Goal: Task Accomplishment & Management: Complete application form

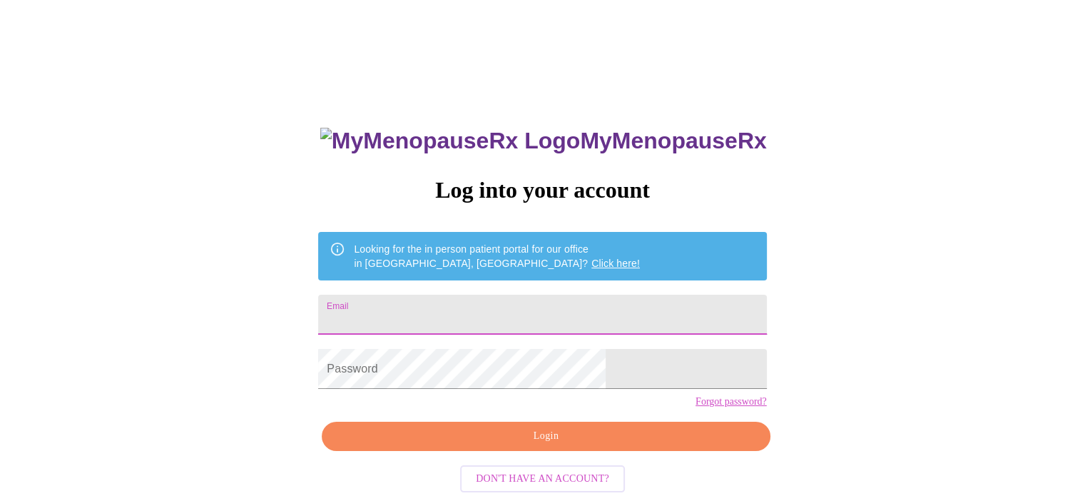
click at [445, 298] on input "Email" at bounding box center [542, 315] width 448 height 40
type input "hillarygries@gmail.com"
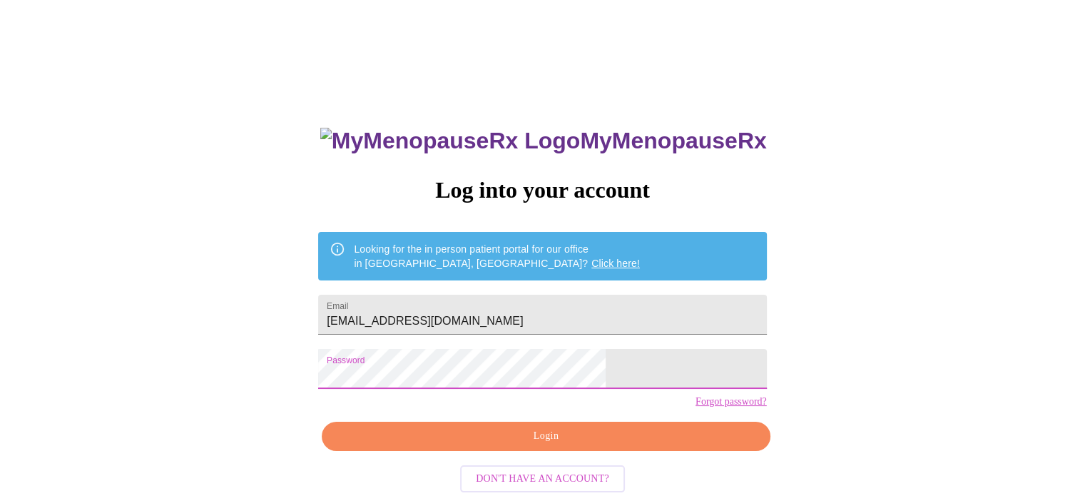
click at [522, 445] on span "Login" at bounding box center [545, 436] width 415 height 18
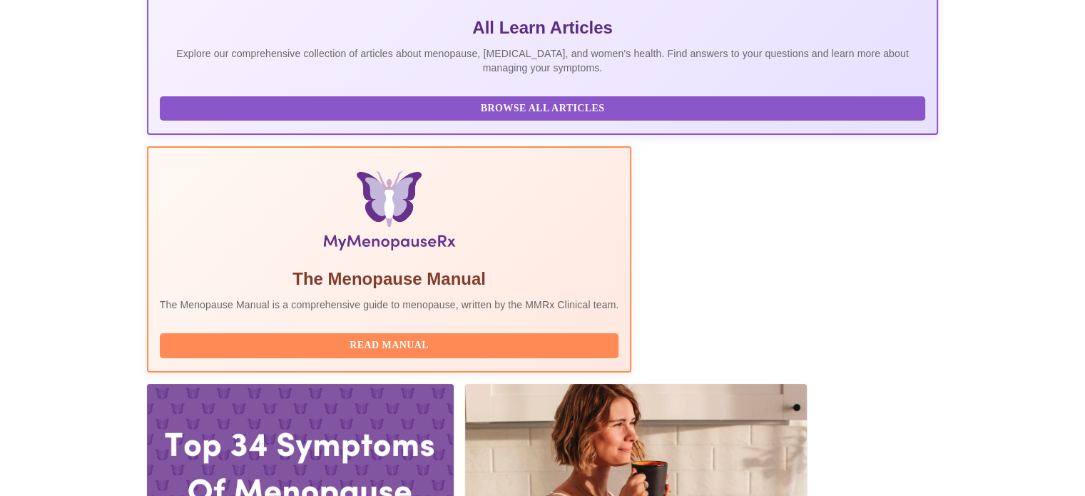
scroll to position [350, 0]
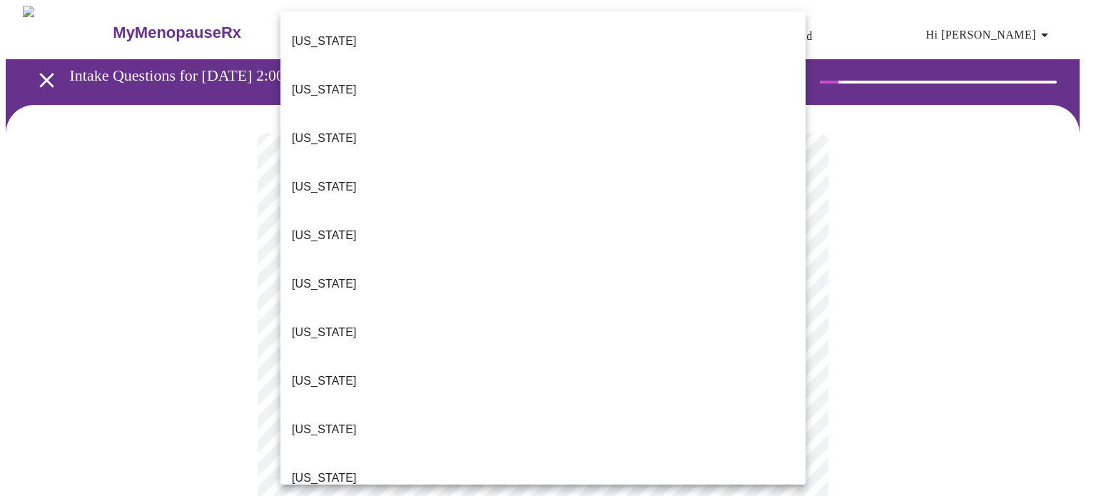
click at [462, 260] on li "Colorado" at bounding box center [542, 284] width 525 height 49
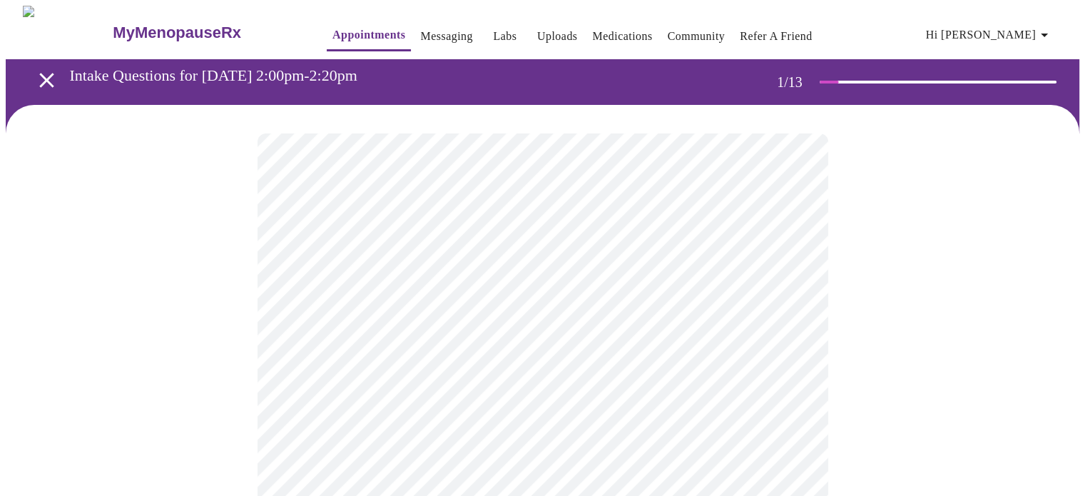
click at [462, 290] on li "Colorado" at bounding box center [543, 303] width 394 height 27
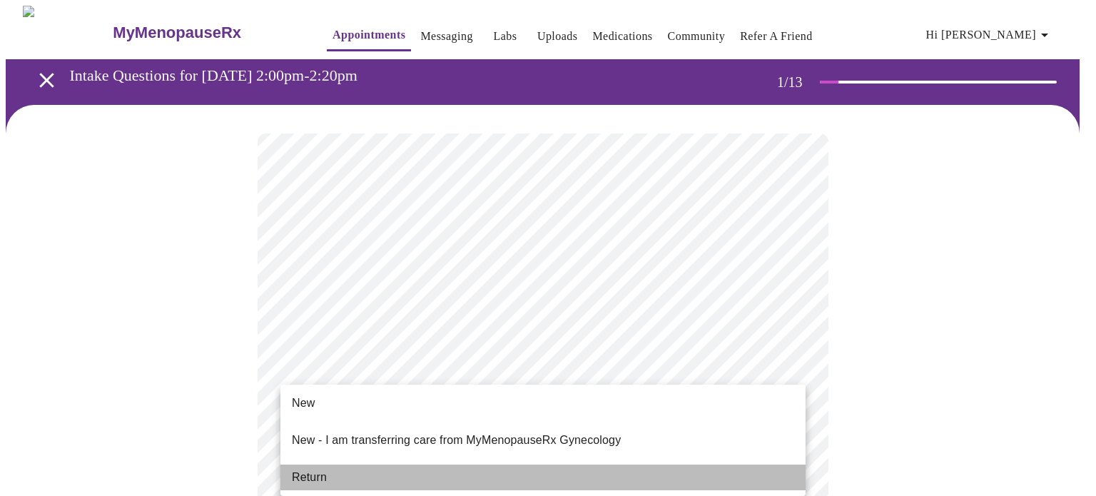
click at [576, 467] on li "Return" at bounding box center [542, 478] width 525 height 26
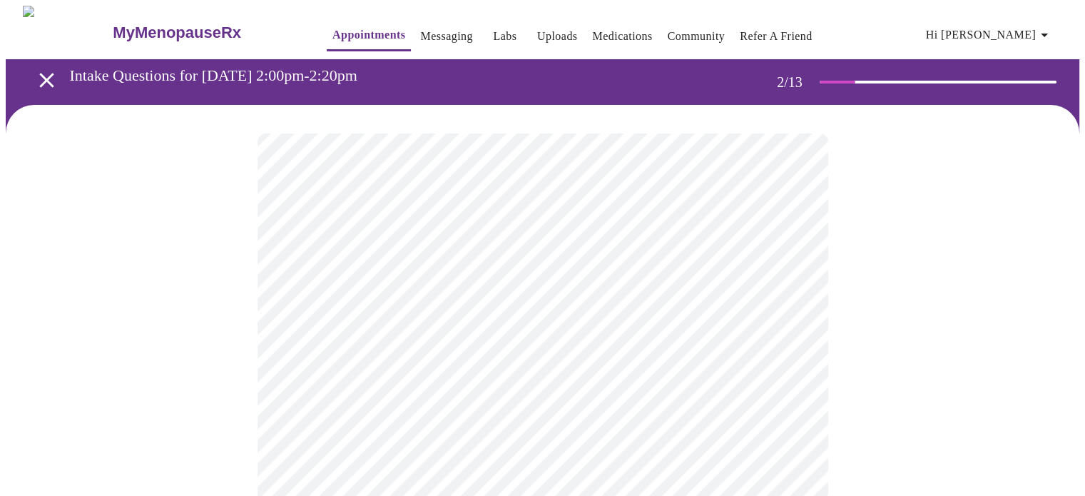
click at [794, 295] on body "MyMenopauseRx Appointments Messaging Labs Uploads Medications Community Refer a…" at bounding box center [543, 500] width 1074 height 989
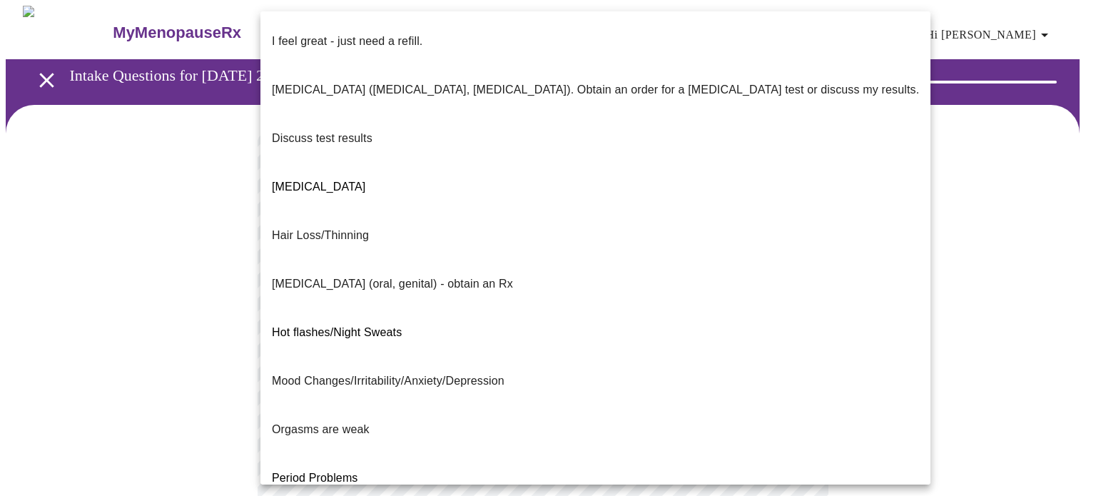
click at [407, 34] on p "I feel great - just need a refill." at bounding box center [347, 41] width 151 height 17
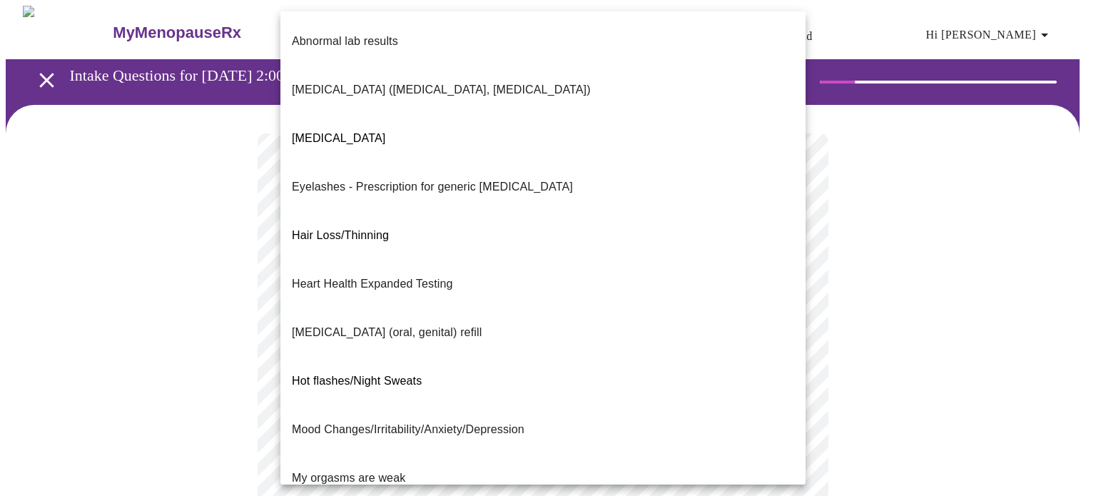
click at [788, 415] on body "MyMenopauseRx Appointments Messaging Labs Uploads Medications Community Refer a…" at bounding box center [548, 496] width 1085 height 981
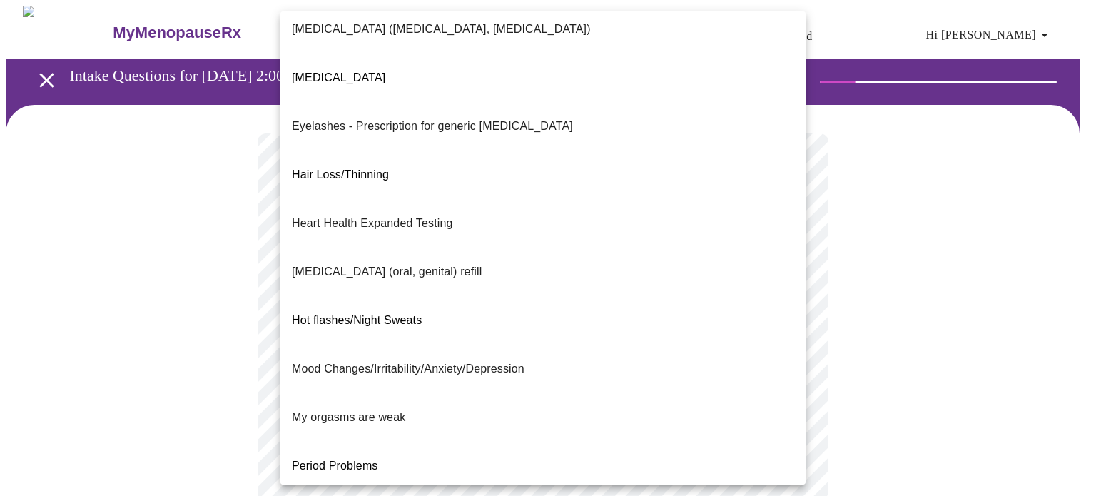
scroll to position [46, 0]
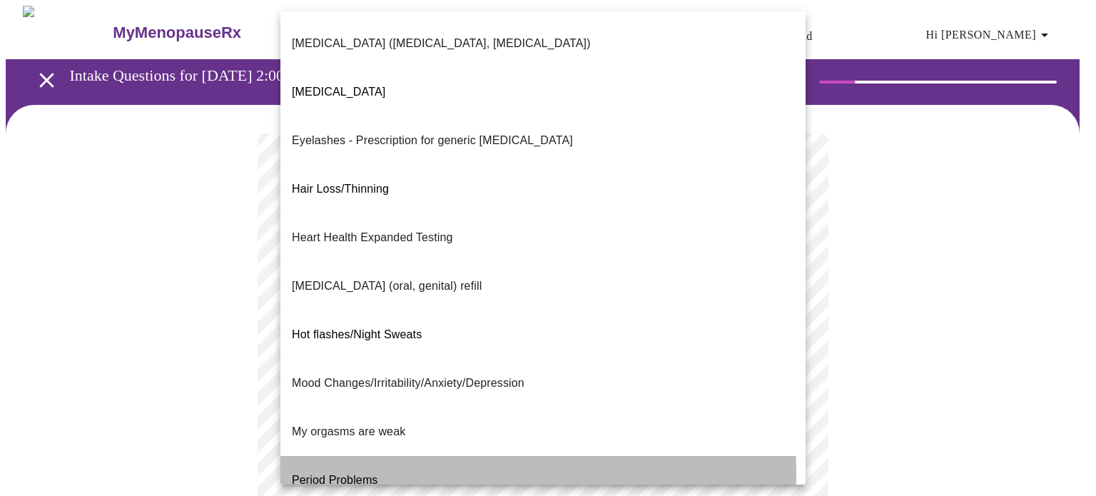
click at [316, 472] on p "Period Problems" at bounding box center [335, 480] width 86 height 17
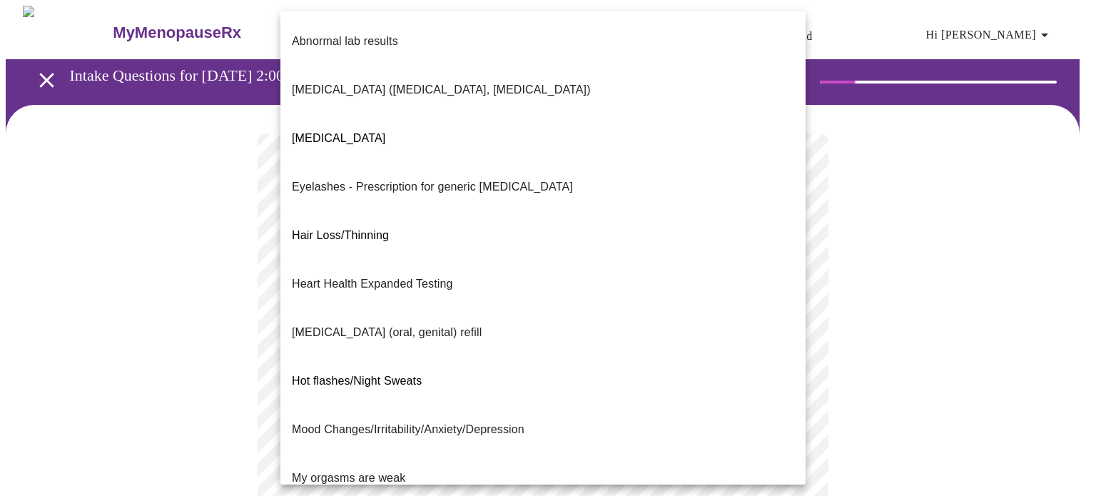
click at [791, 429] on body "MyMenopauseRx Appointments Messaging Labs Uploads Medications Community Refer a…" at bounding box center [548, 492] width 1085 height 973
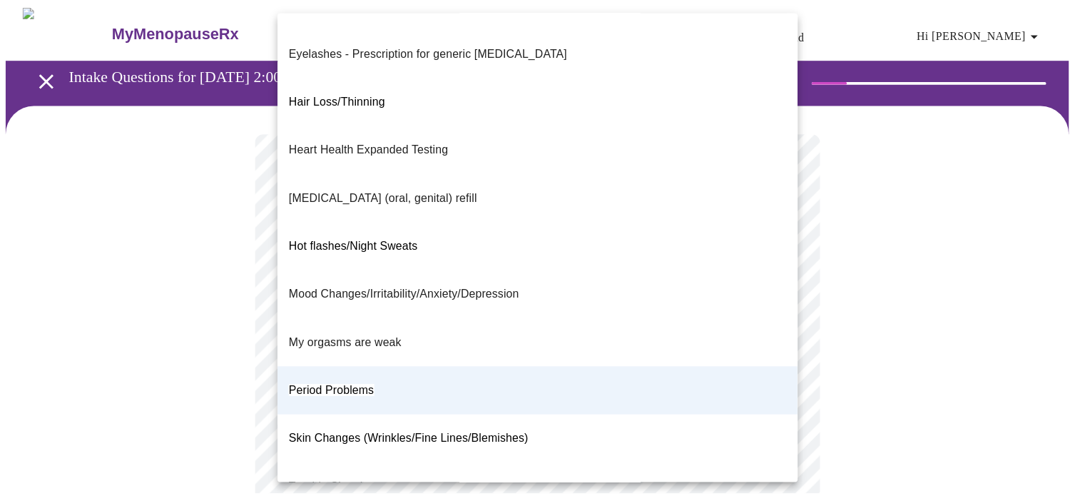
scroll to position [168, 0]
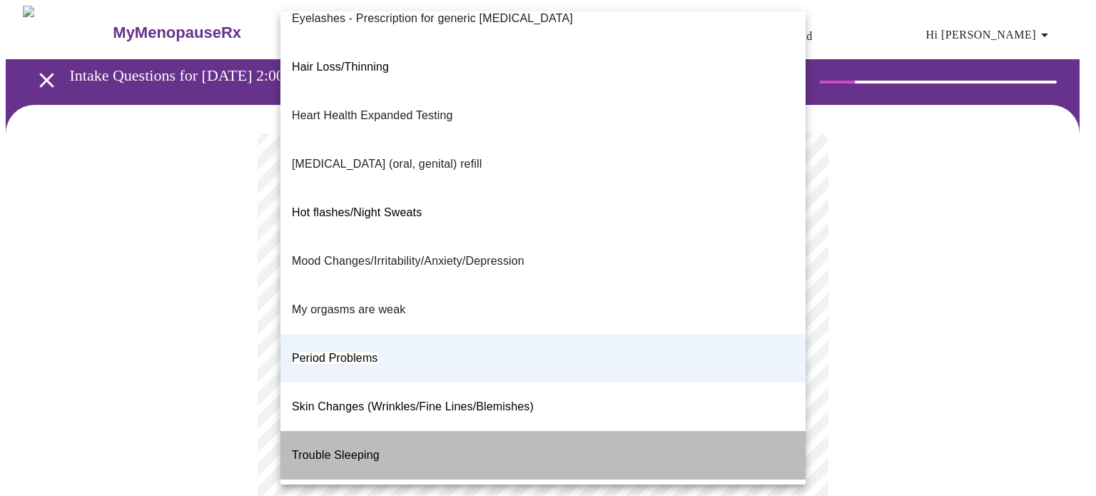
click at [675, 431] on li "Trouble Sleeping" at bounding box center [542, 455] width 525 height 49
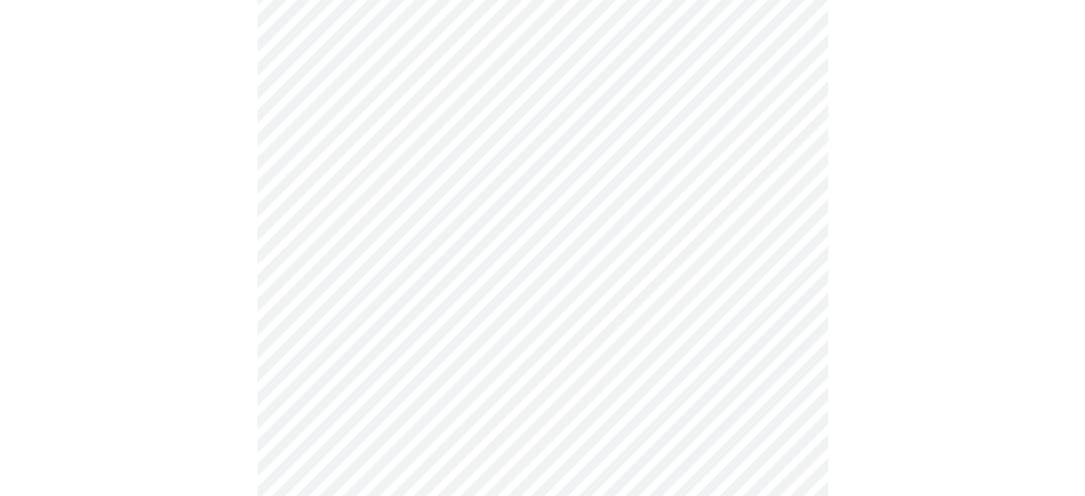
scroll to position [188, 0]
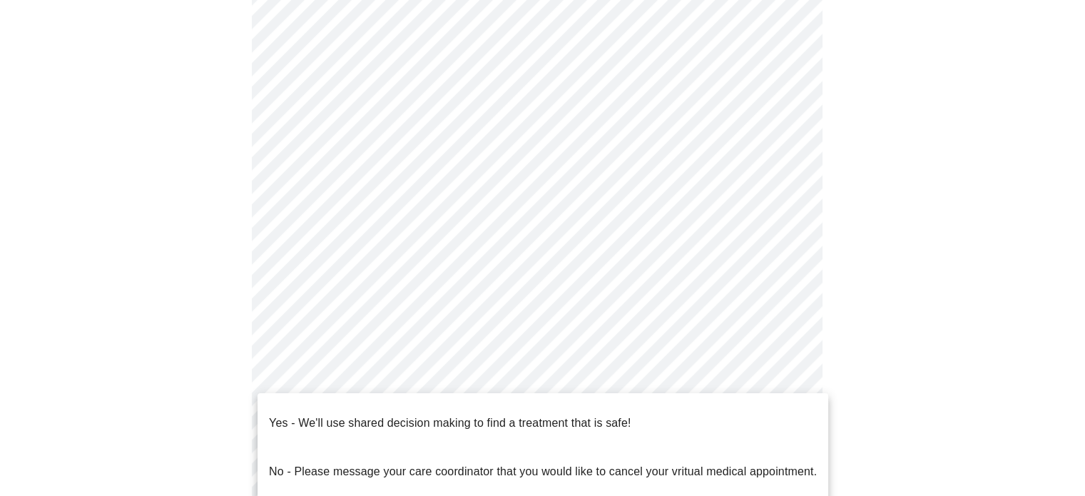
click at [793, 371] on body "MyMenopauseRx Appointments Messaging Labs Uploads Medications Community Refer a…" at bounding box center [543, 303] width 1074 height 973
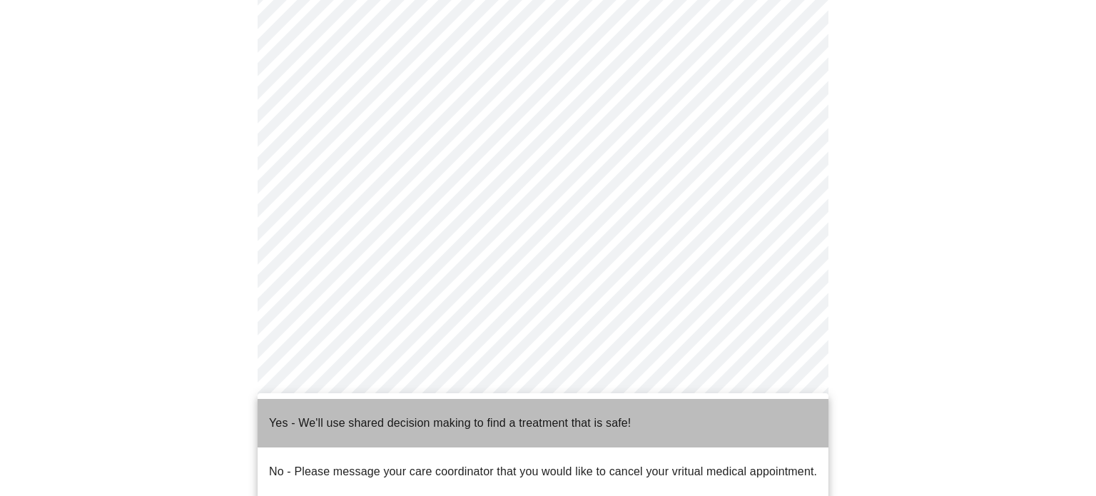
click at [700, 405] on li "Yes - We'll use shared decision making to find a treatment that is safe!" at bounding box center [543, 423] width 571 height 49
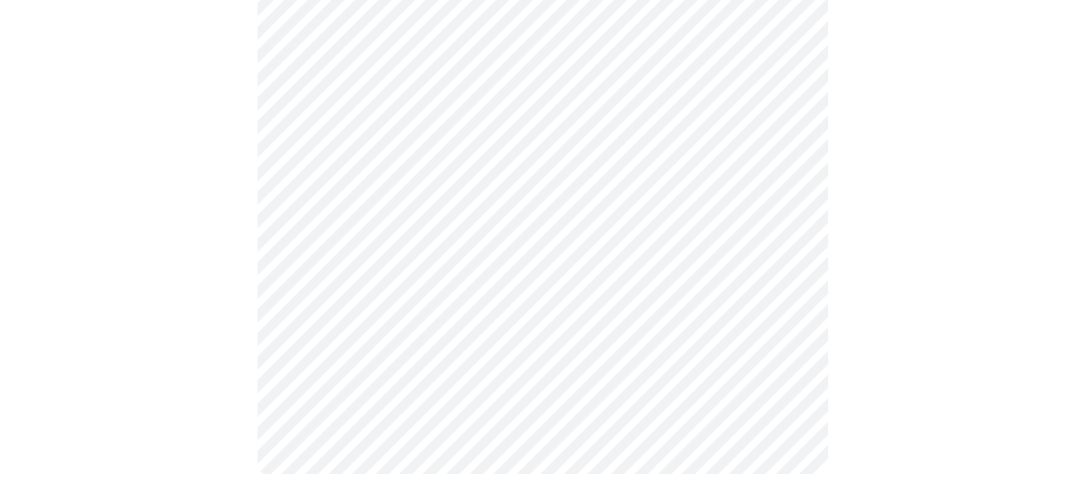
scroll to position [0, 0]
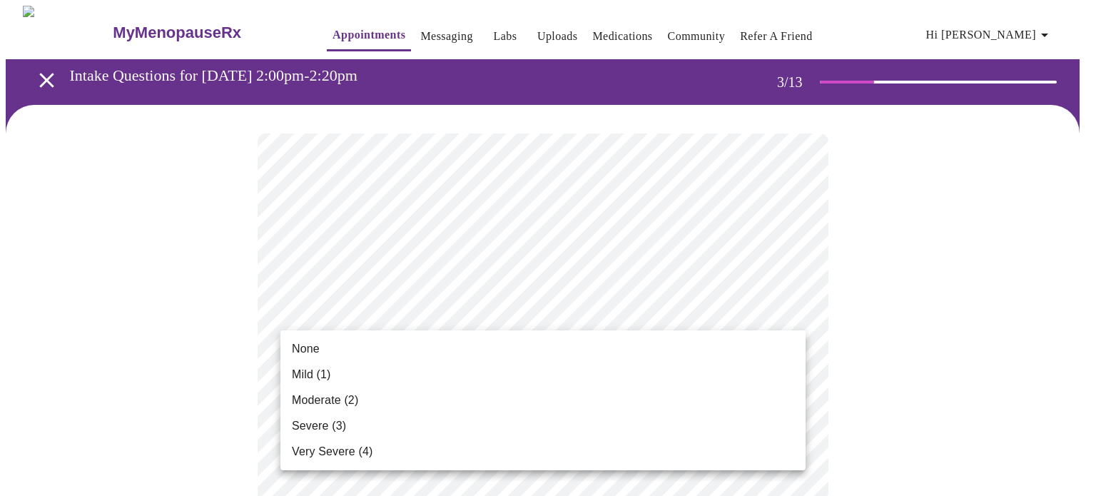
click at [692, 368] on li "Mild (1)" at bounding box center [542, 375] width 525 height 26
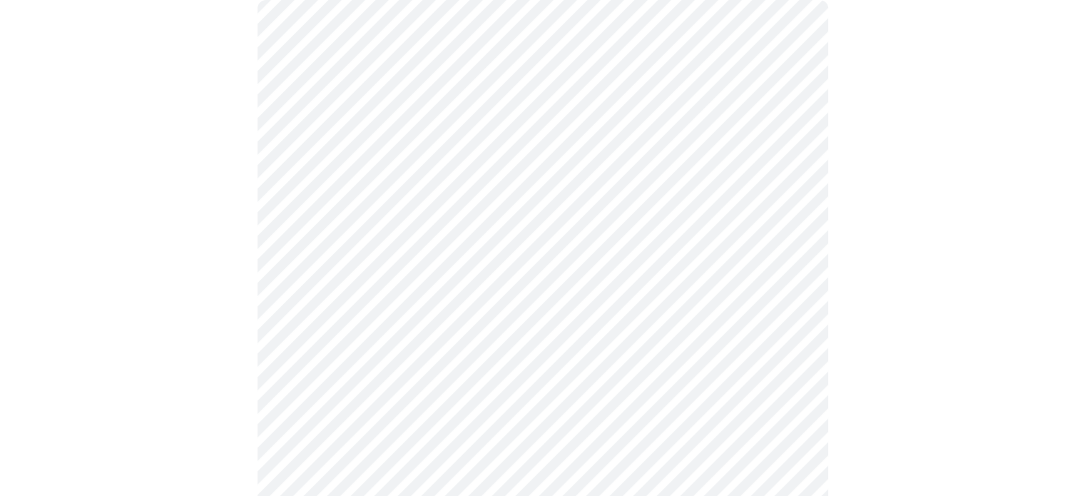
scroll to position [134, 0]
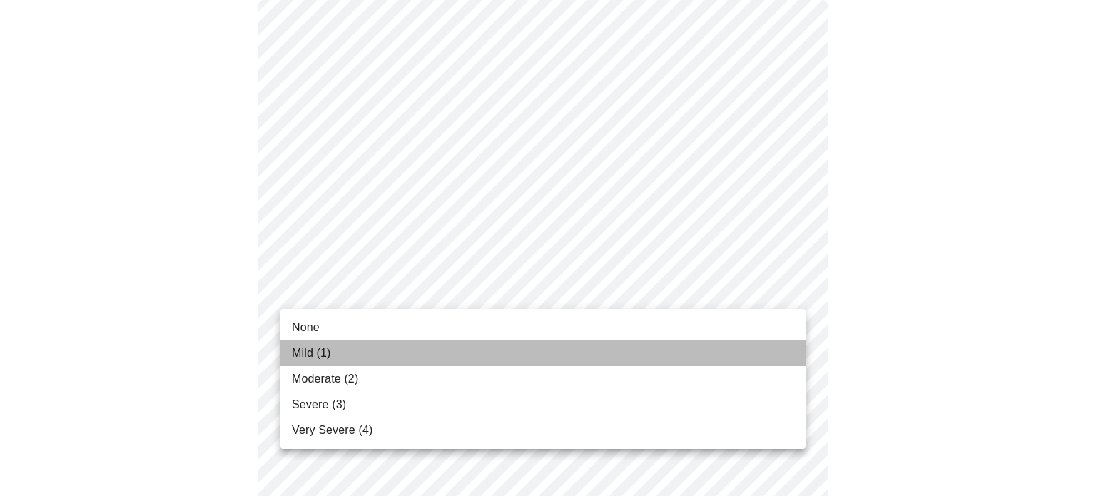
click at [611, 348] on li "Mild (1)" at bounding box center [542, 353] width 525 height 26
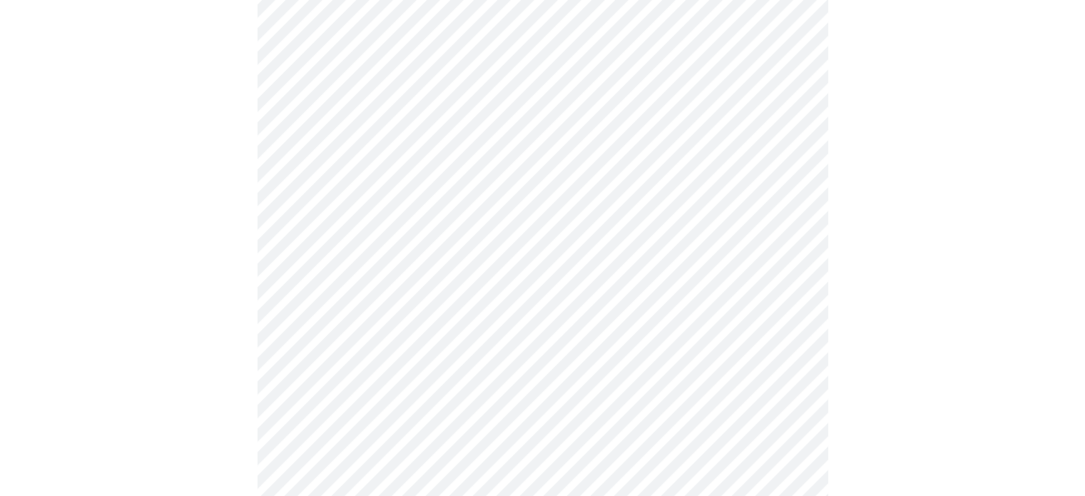
scroll to position [271, 0]
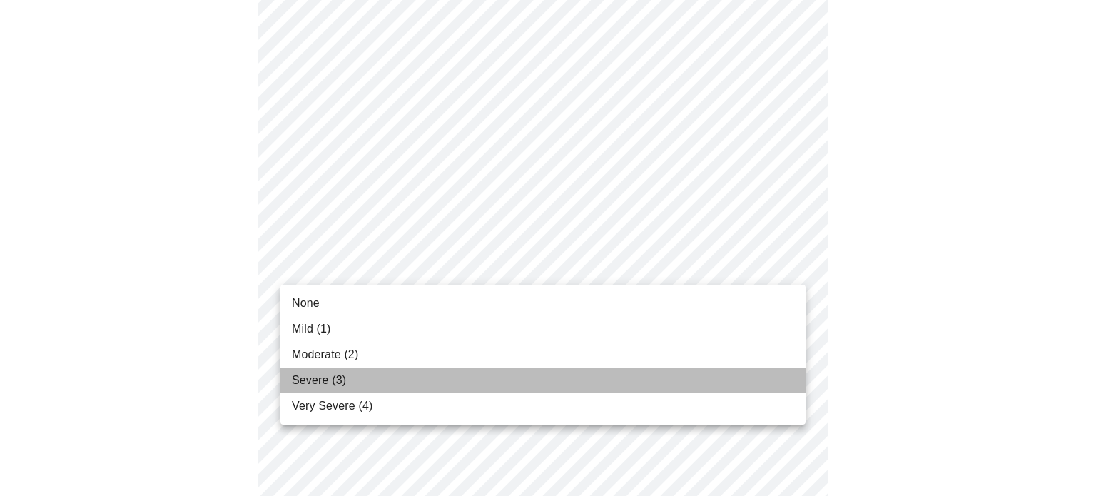
click at [681, 373] on li "Severe (3)" at bounding box center [542, 381] width 525 height 26
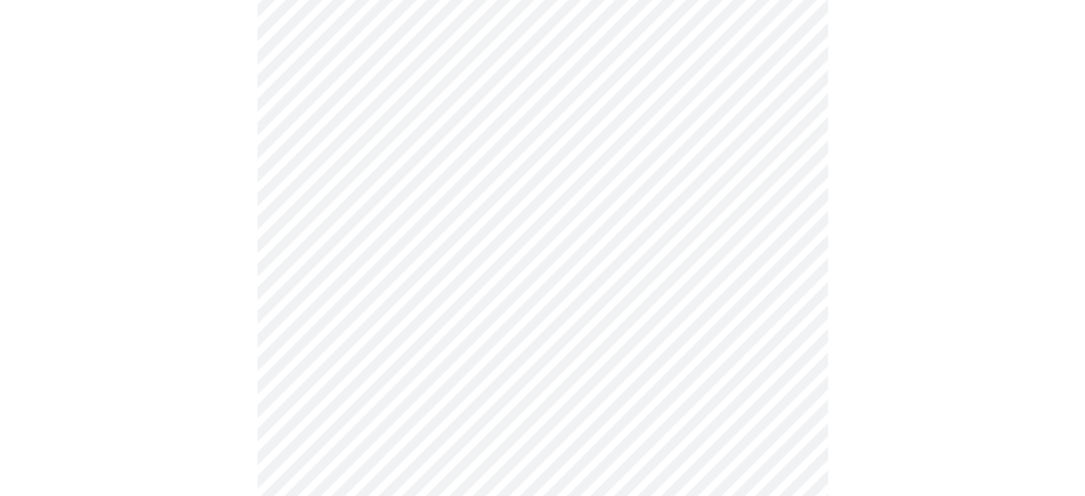
scroll to position [436, 0]
click at [791, 215] on body "MyMenopauseRx Appointments Messaging Labs Uploads Medications Community Refer a…" at bounding box center [543, 489] width 1074 height 1838
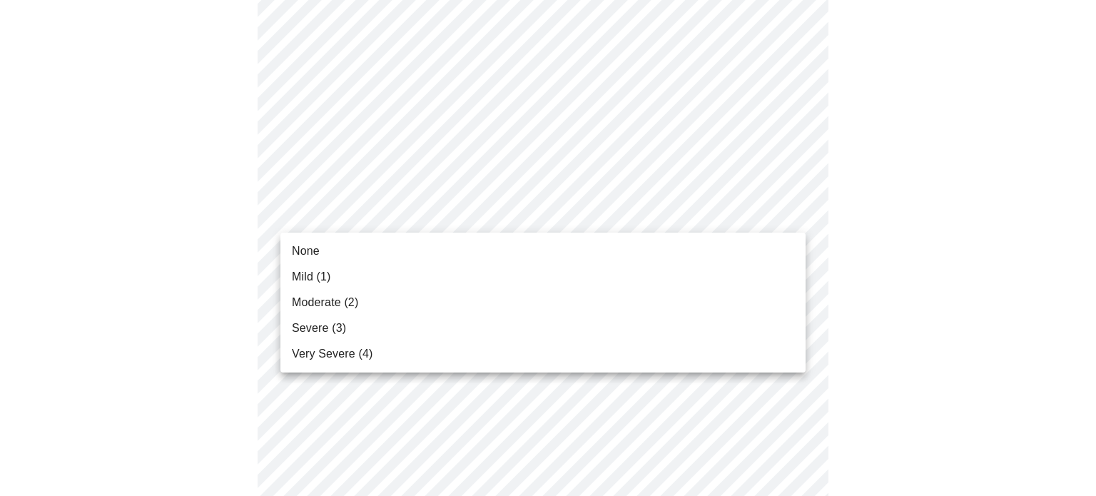
click at [704, 281] on li "Mild (1)" at bounding box center [542, 277] width 525 height 26
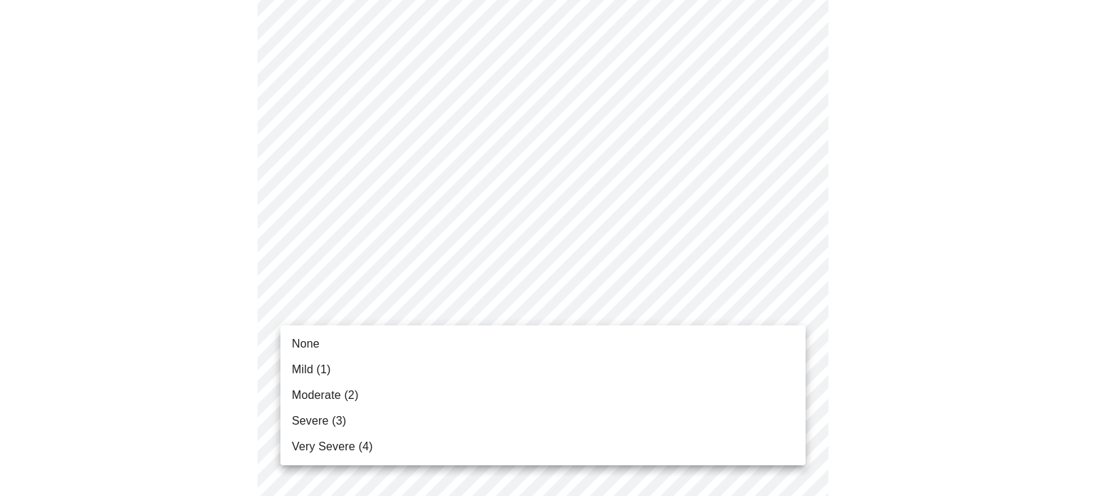
click at [787, 303] on body "MyMenopauseRx Appointments Messaging Labs Uploads Medications Community Refer a…" at bounding box center [548, 479] width 1085 height 1818
click at [714, 373] on li "Mild (1)" at bounding box center [542, 370] width 525 height 26
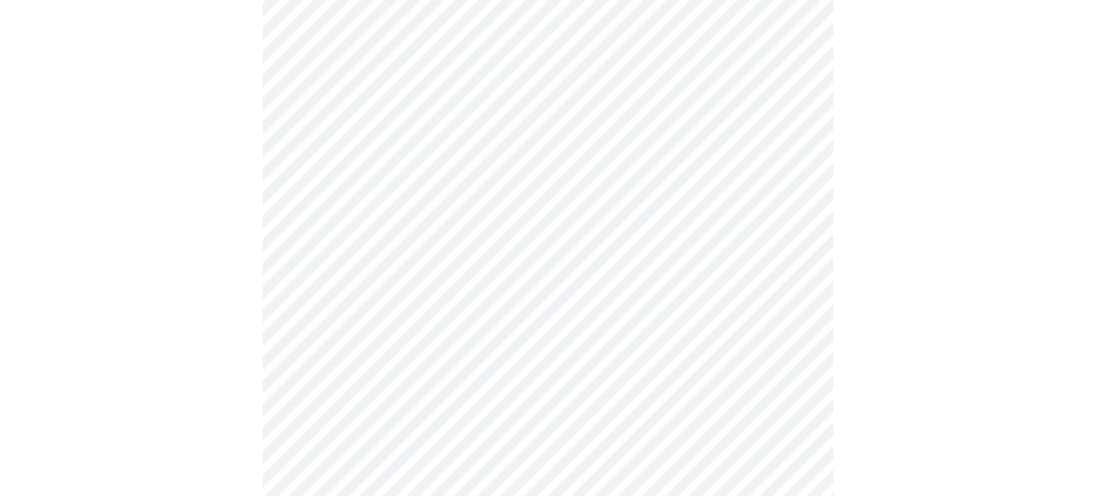
click at [788, 208] on body "MyMenopauseRx Appointments Messaging Labs Uploads Medications Community Refer a…" at bounding box center [548, 469] width 1085 height 1798
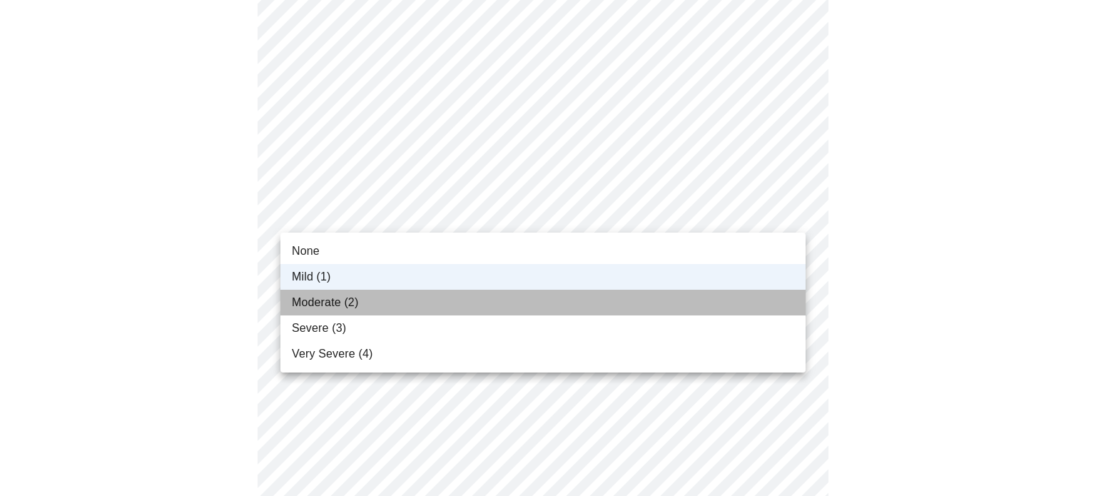
click at [679, 295] on li "Moderate (2)" at bounding box center [542, 303] width 525 height 26
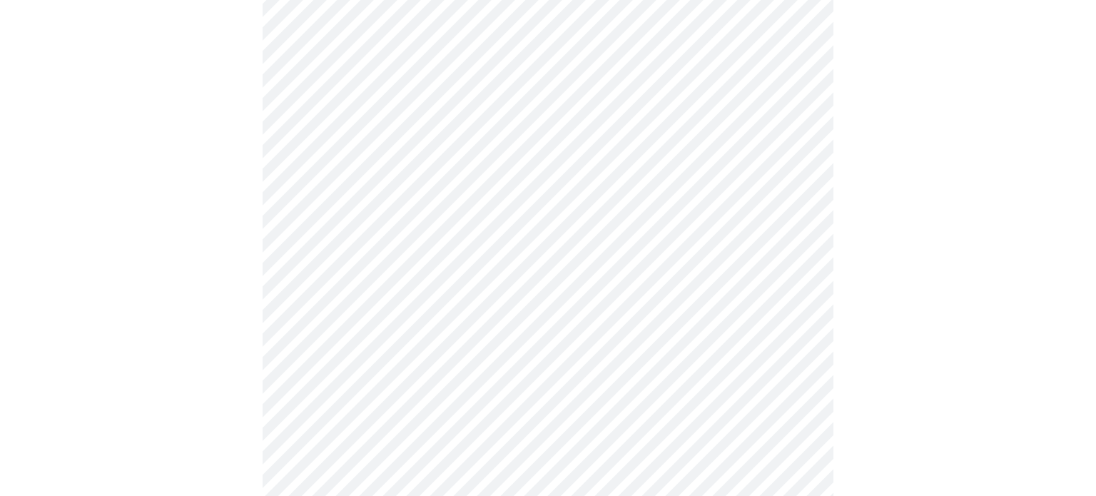
click at [788, 306] on body "MyMenopauseRx Appointments Messaging Labs Uploads Medications Community Refer a…" at bounding box center [548, 469] width 1085 height 1798
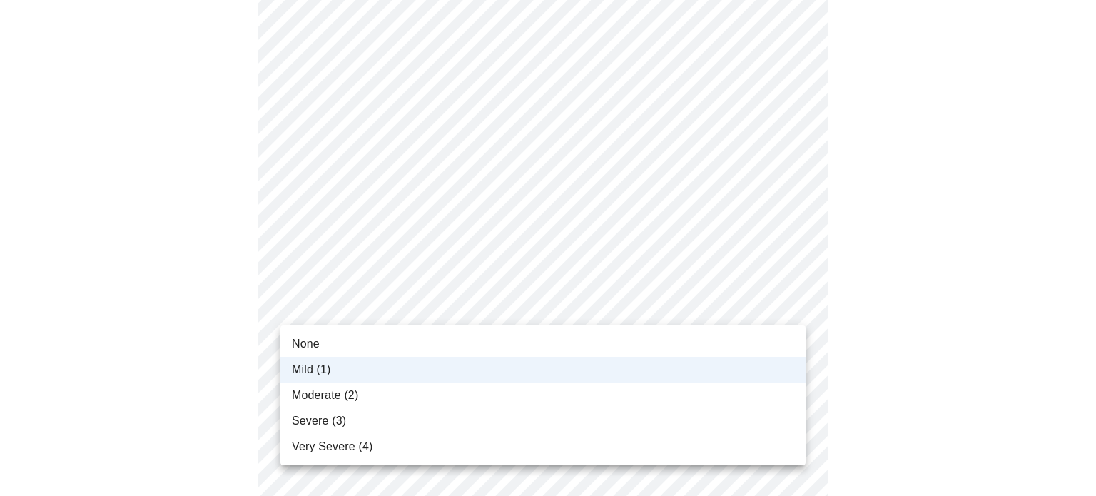
click at [689, 395] on li "Moderate (2)" at bounding box center [542, 395] width 525 height 26
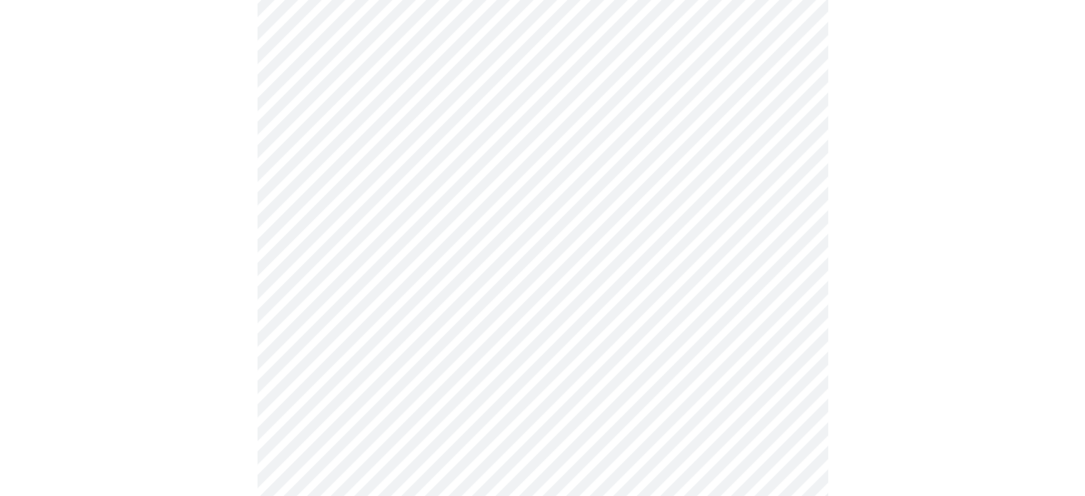
scroll to position [573, 0]
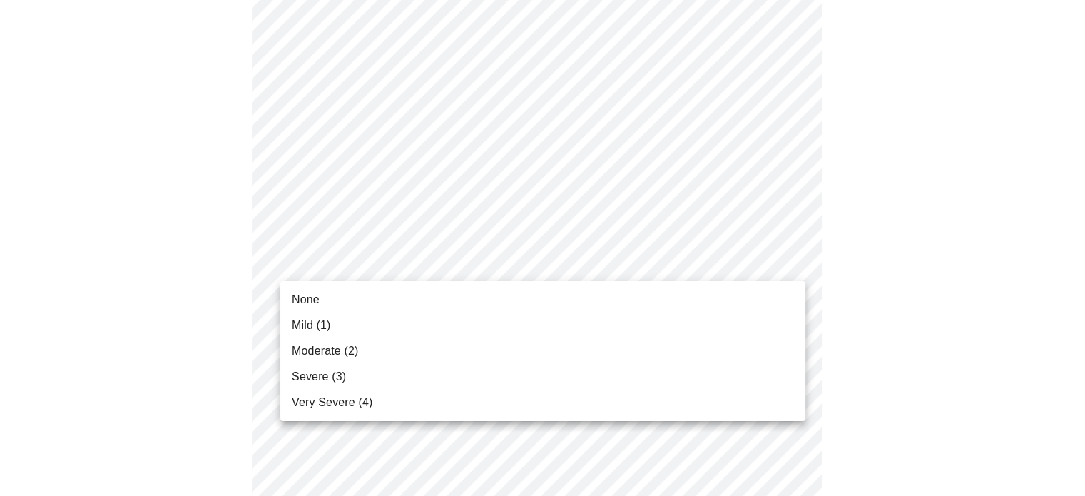
click at [791, 262] on body "MyMenopauseRx Appointments Messaging Labs Uploads Medications Community Refer a…" at bounding box center [543, 332] width 1074 height 1798
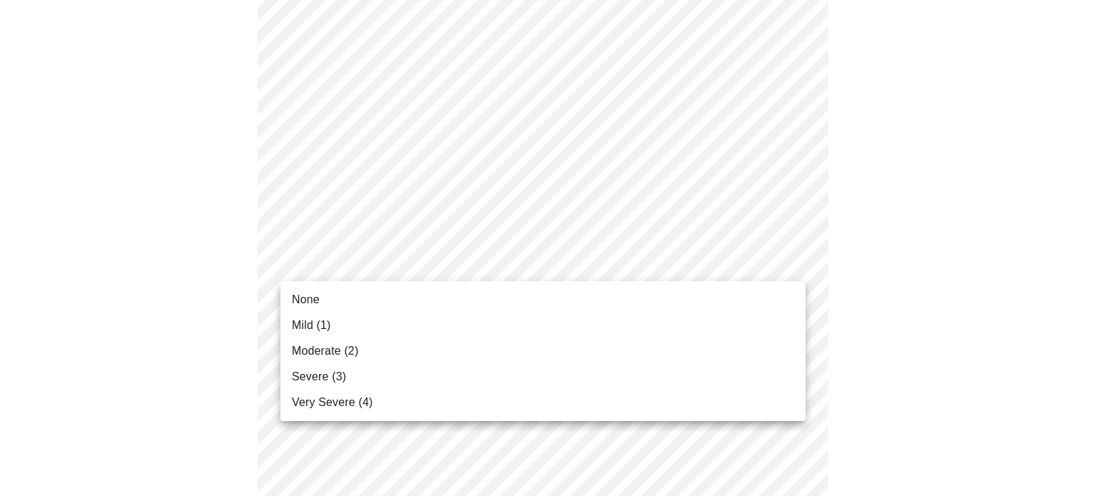
click at [709, 356] on li "Moderate (2)" at bounding box center [542, 351] width 525 height 26
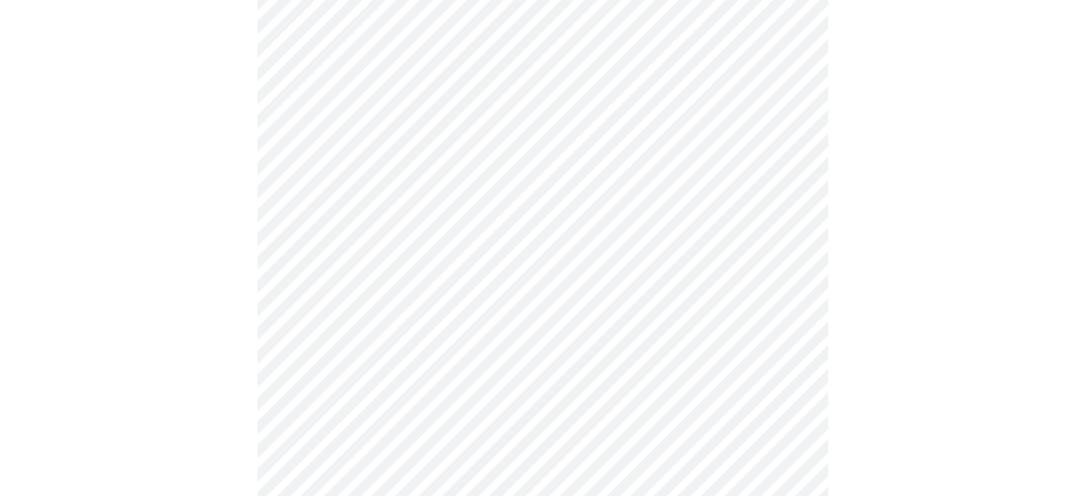
scroll to position [682, 0]
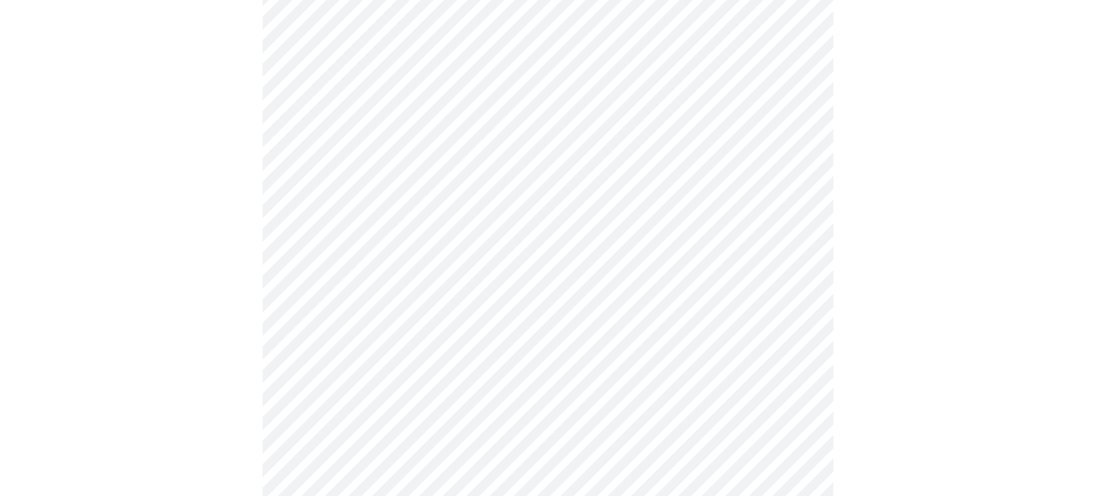
click at [794, 268] on body "MyMenopauseRx Appointments Messaging Labs Uploads Medications Community Refer a…" at bounding box center [548, 212] width 1085 height 1778
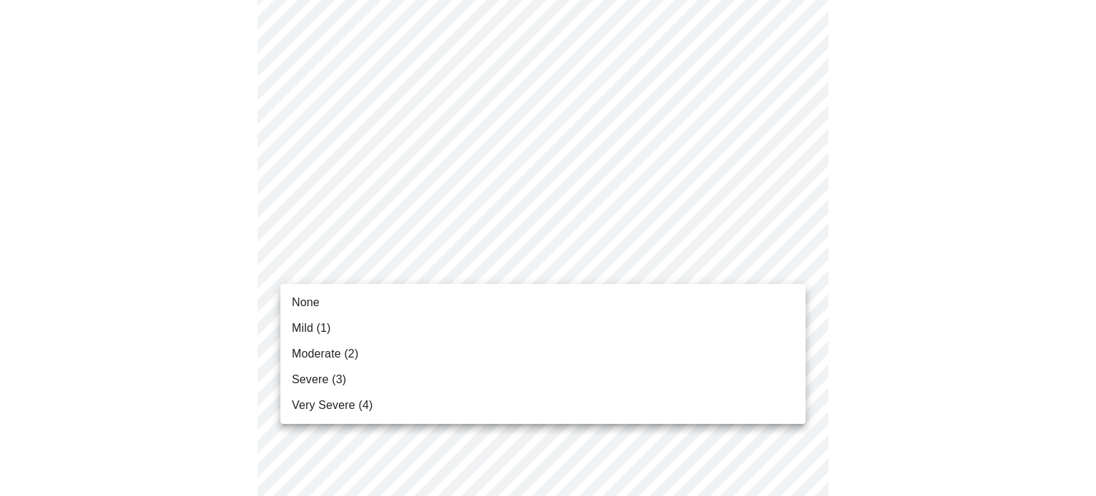
click at [733, 350] on li "Moderate (2)" at bounding box center [542, 354] width 525 height 26
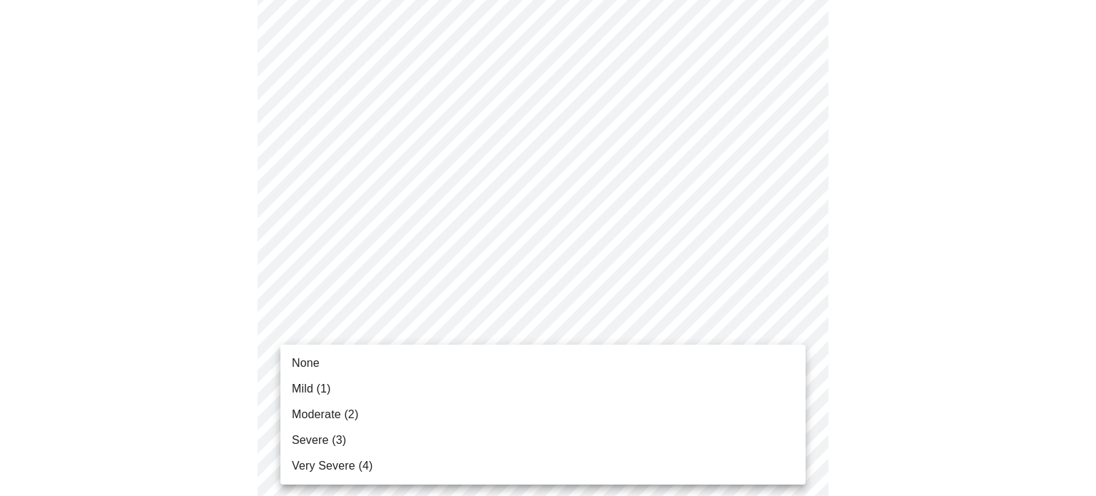
click at [784, 372] on body "MyMenopauseRx Appointments Messaging Labs Uploads Medications Community Refer a…" at bounding box center [548, 202] width 1085 height 1758
click at [725, 430] on li "Severe (3)" at bounding box center [542, 440] width 525 height 26
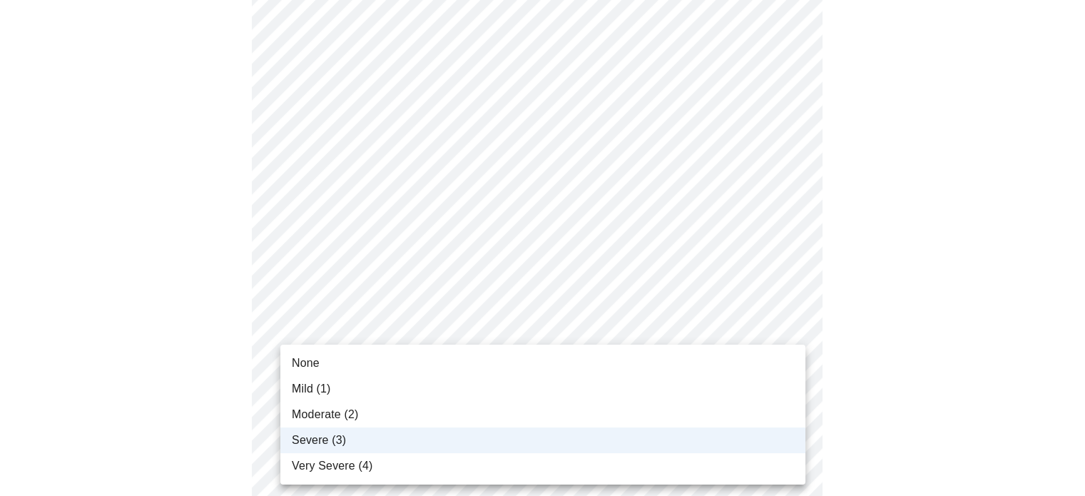
click at [785, 370] on body "MyMenopauseRx Appointments Messaging Labs Uploads Medications Community Refer a…" at bounding box center [543, 192] width 1074 height 1738
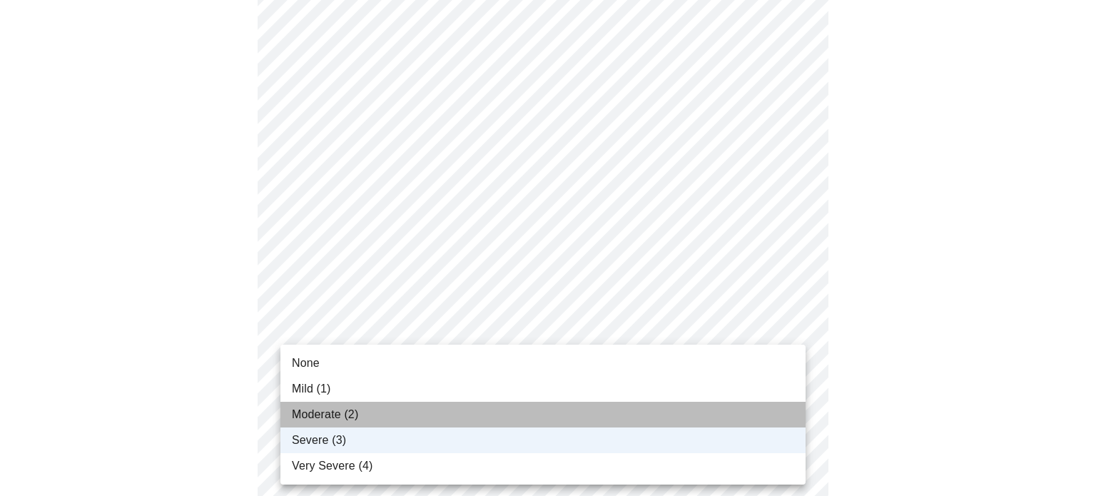
click at [699, 410] on li "Moderate (2)" at bounding box center [542, 415] width 525 height 26
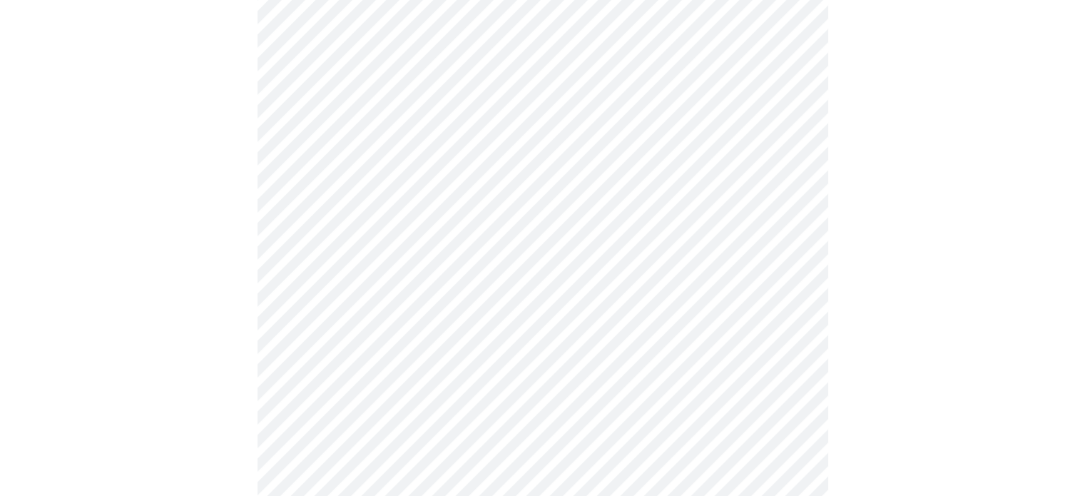
scroll to position [895, 0]
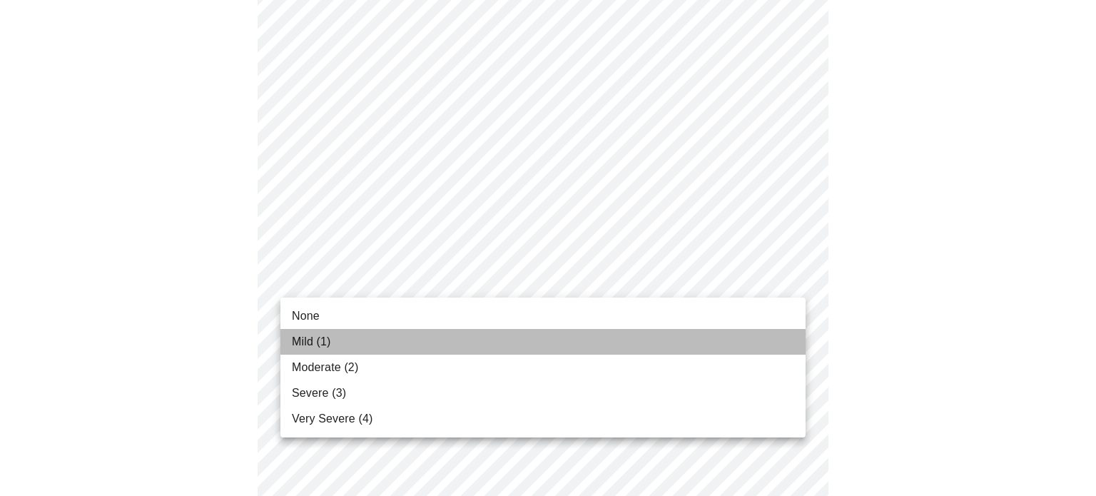
click at [730, 337] on li "Mild (1)" at bounding box center [542, 342] width 525 height 26
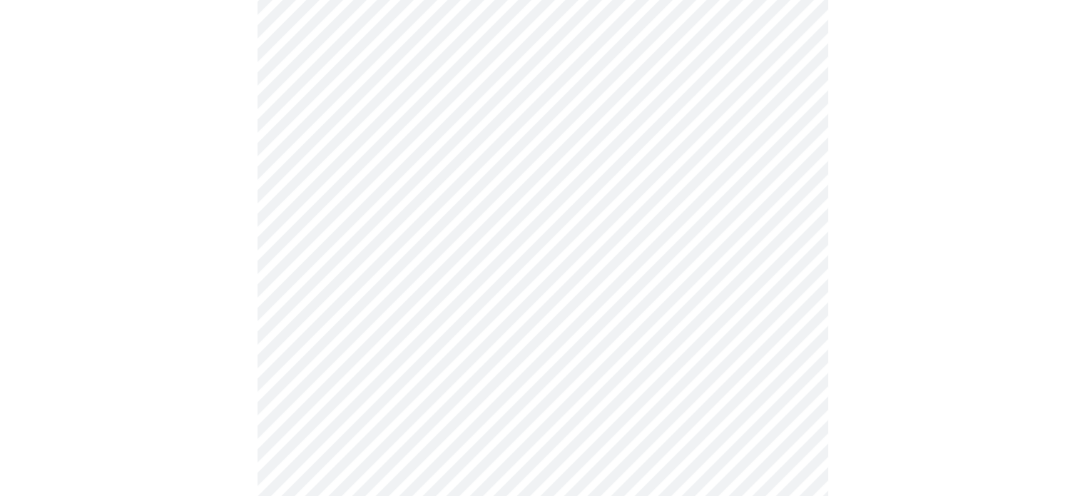
scroll to position [1053, 0]
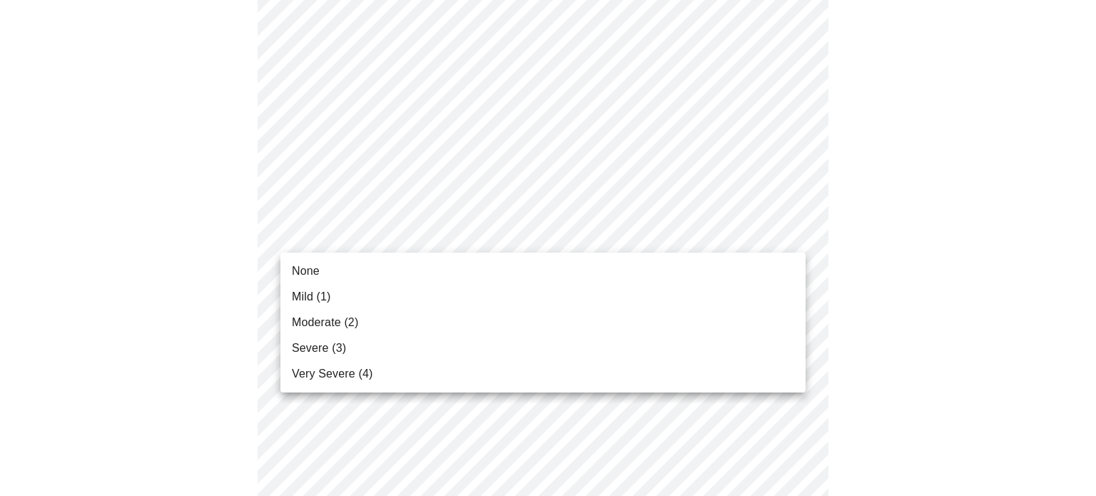
click at [708, 285] on li "Mild (1)" at bounding box center [542, 297] width 525 height 26
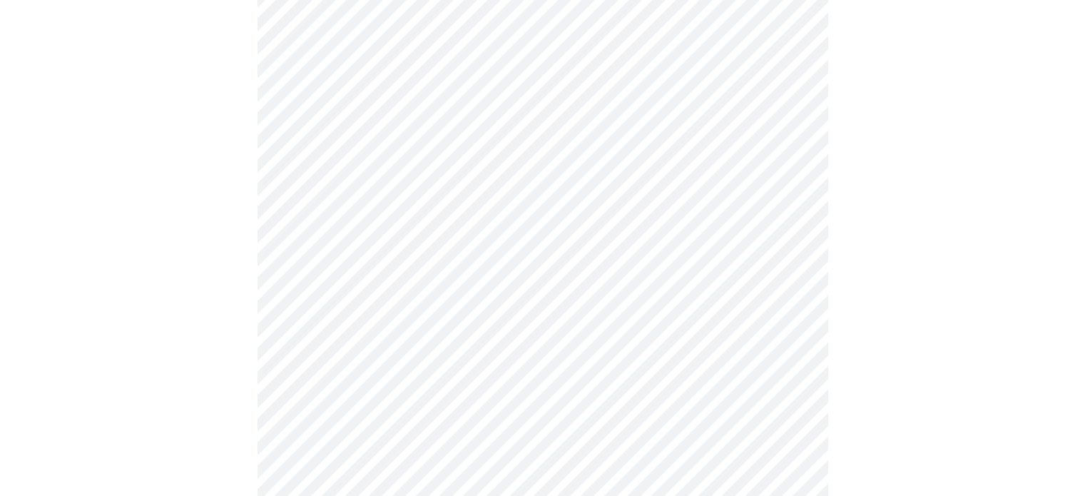
scroll to position [1106, 0]
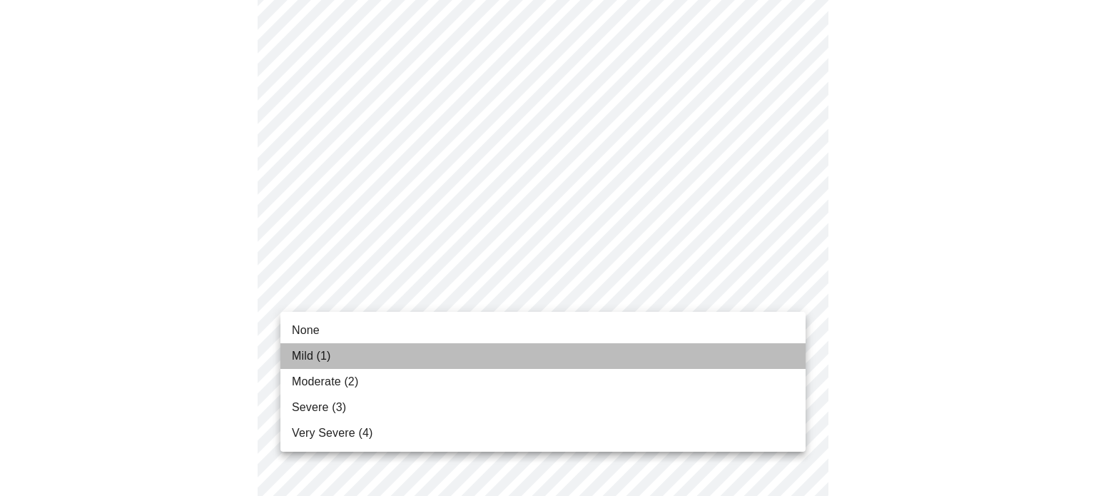
click at [709, 353] on li "Mild (1)" at bounding box center [542, 356] width 525 height 26
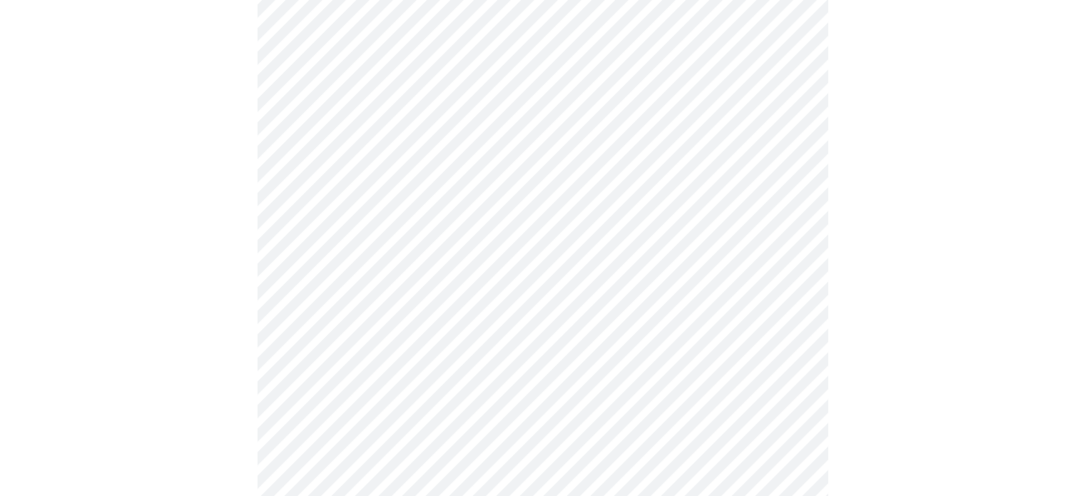
scroll to position [554, 0]
click at [788, 311] on body "MyMenopauseRx Appointments Messaging Labs Uploads Medications Community Refer a…" at bounding box center [543, 155] width 1074 height 1407
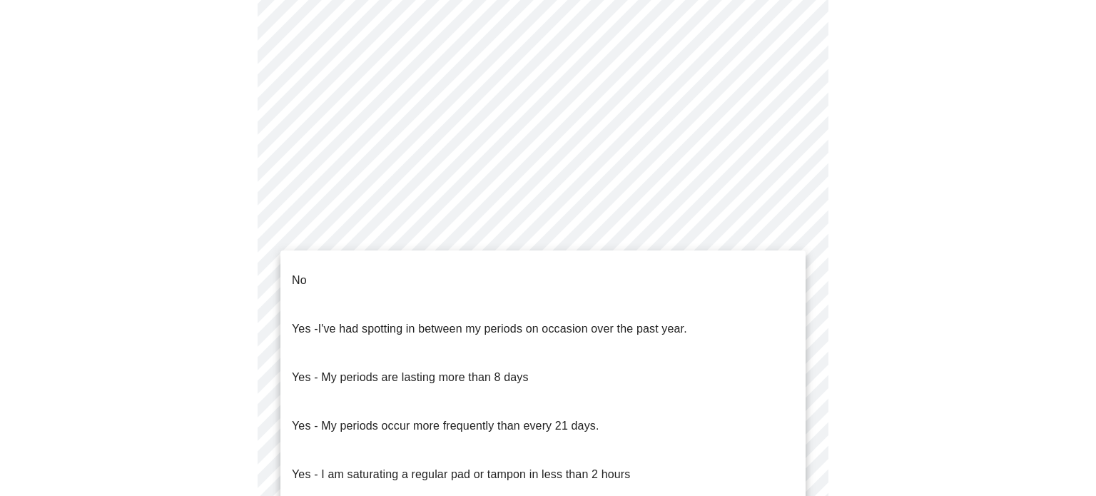
click at [740, 278] on li "No" at bounding box center [542, 280] width 525 height 49
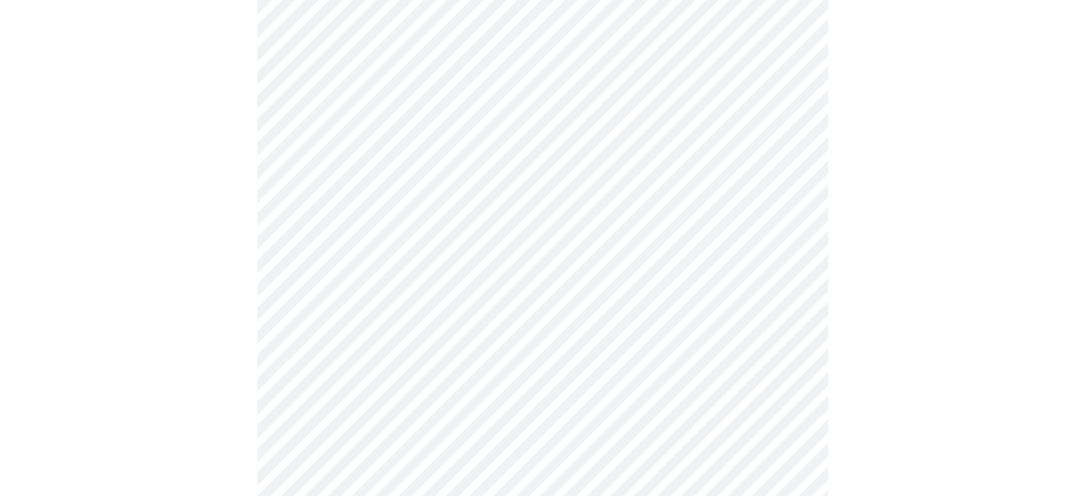
scroll to position [653, 0]
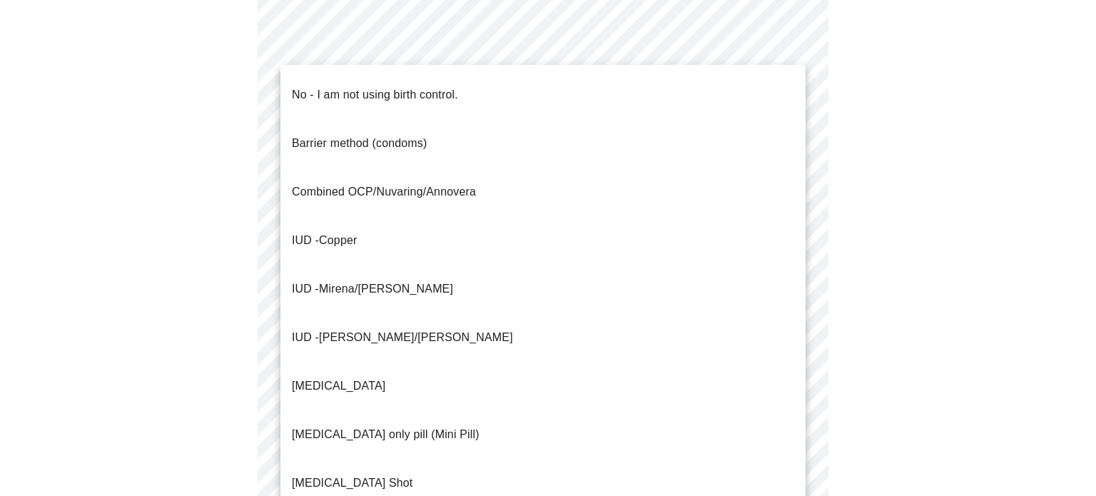
click at [784, 323] on body "MyMenopauseRx Appointments Messaging Labs Uploads Medications Community Refer a…" at bounding box center [548, 52] width 1085 height 1399
click at [574, 93] on li "No - I am not using birth control." at bounding box center [542, 95] width 525 height 49
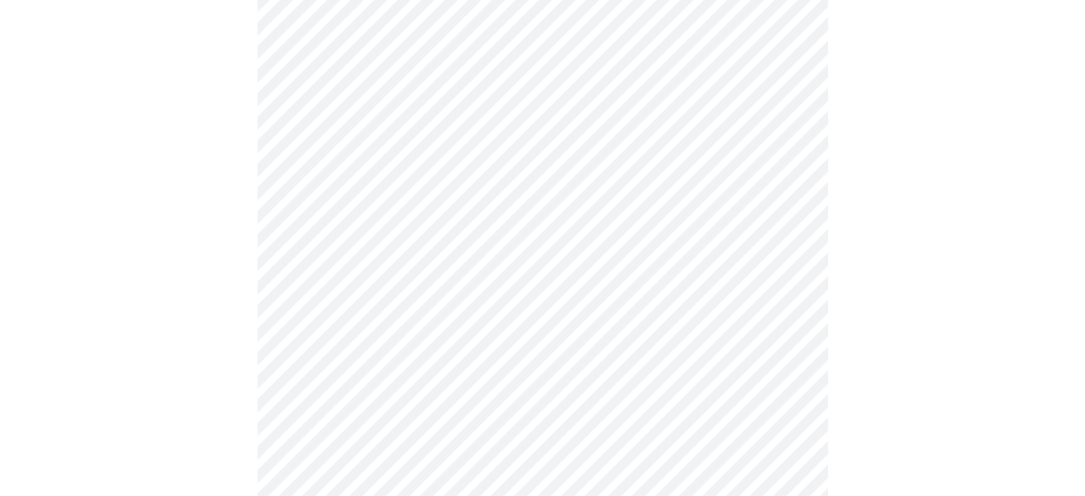
scroll to position [813, 0]
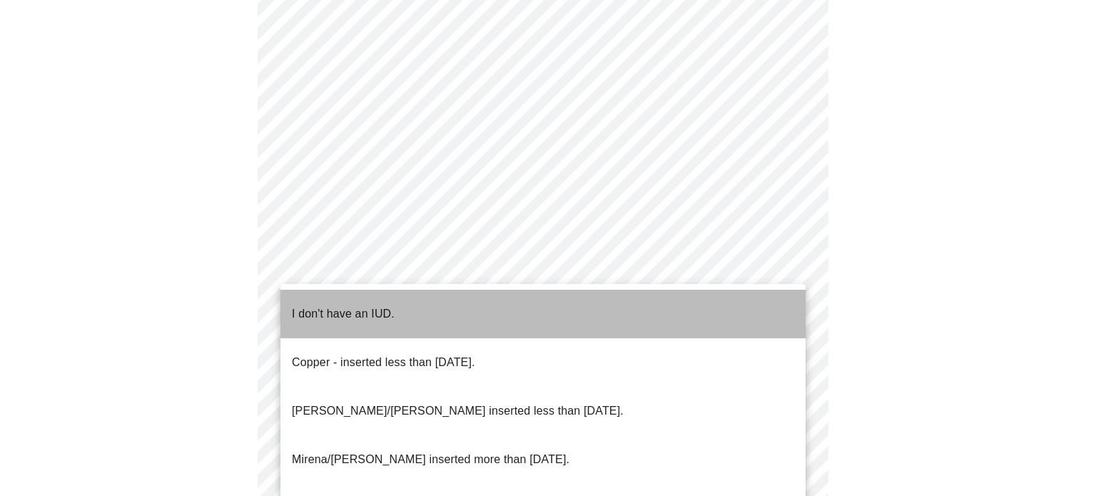
click at [691, 303] on li "I don't have an IUD." at bounding box center [542, 314] width 525 height 49
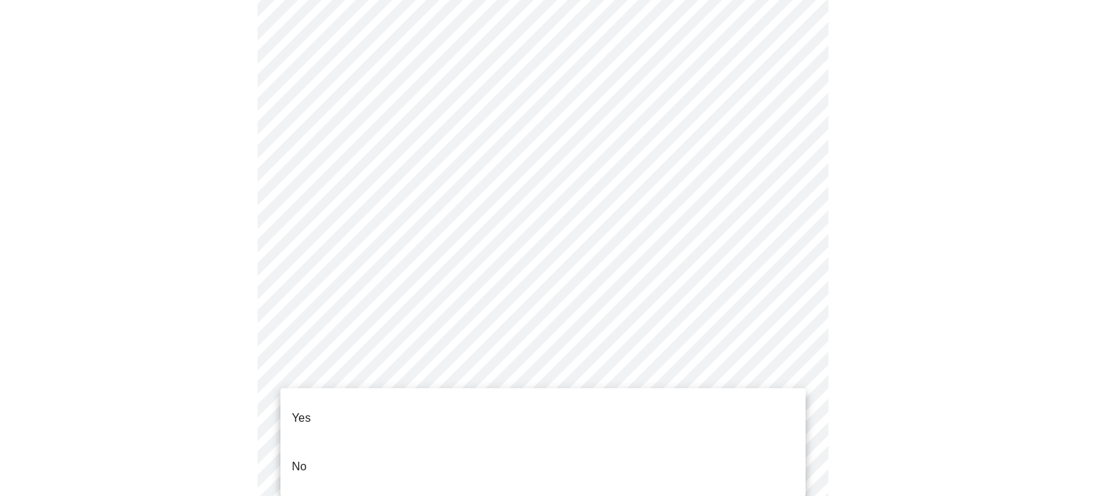
click at [707, 405] on li "Yes" at bounding box center [542, 418] width 525 height 49
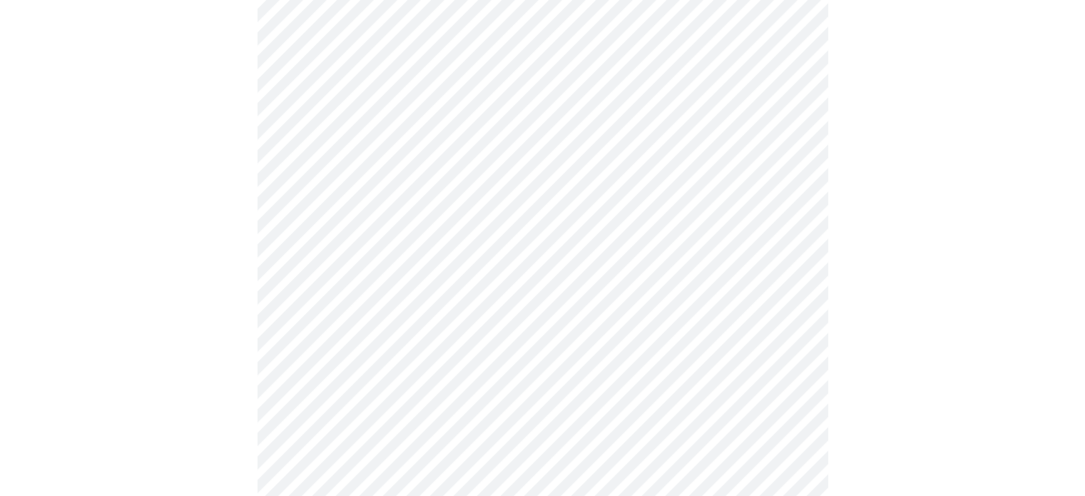
scroll to position [197, 0]
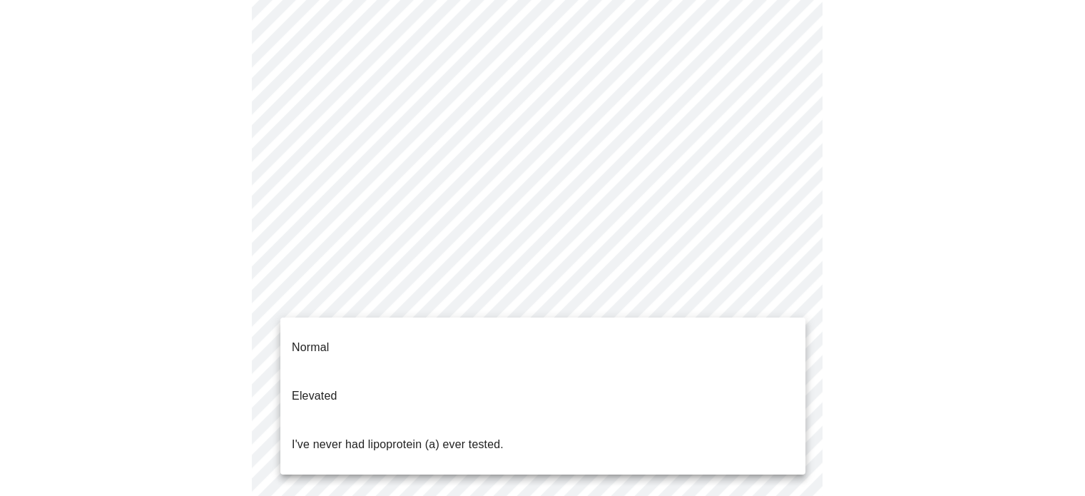
click at [791, 297] on body "MyMenopauseRx Appointments Messaging Labs Uploads Medications Community Refer a…" at bounding box center [543, 336] width 1074 height 1054
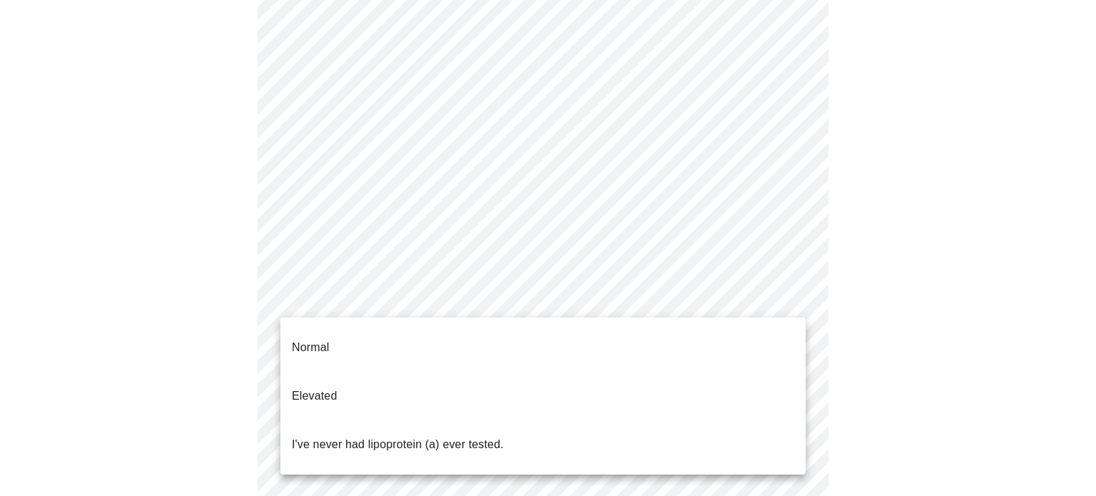
click at [662, 420] on li "I've never had lipoprotein (a) ever tested." at bounding box center [542, 444] width 525 height 49
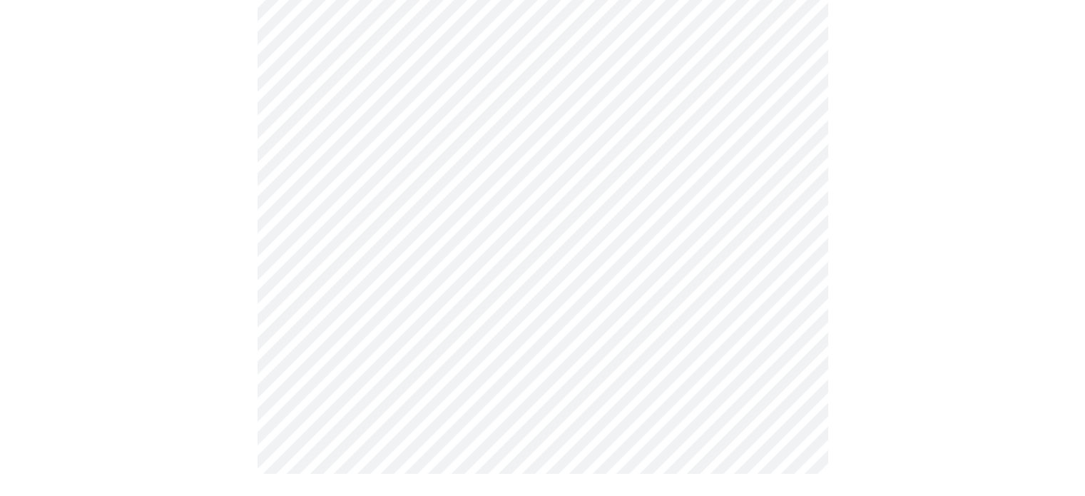
scroll to position [0, 0]
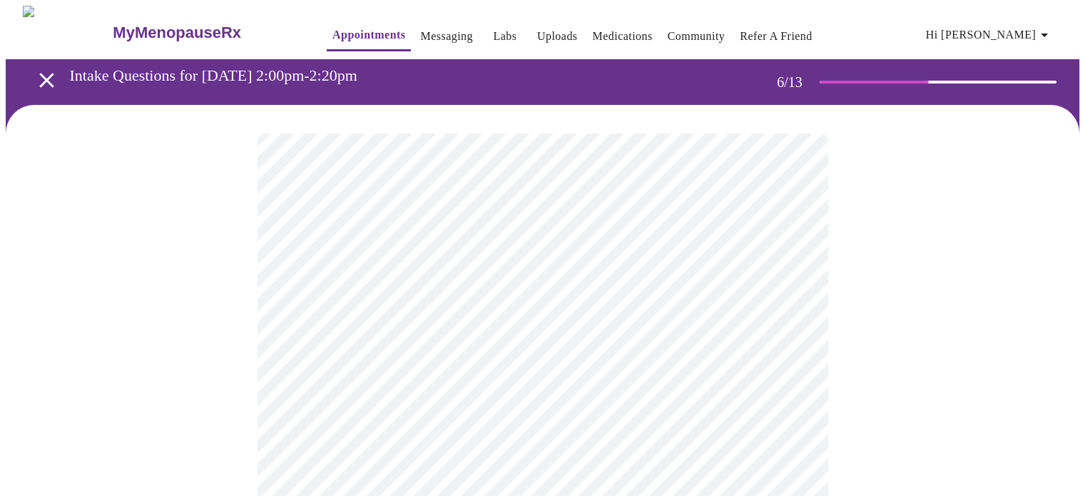
click at [903, 352] on div at bounding box center [543, 432] width 1074 height 654
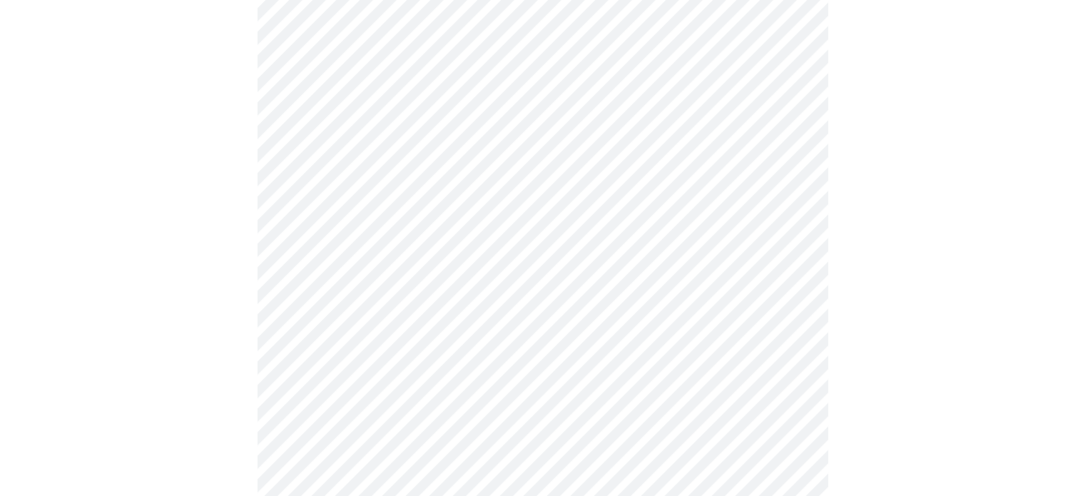
scroll to position [3564, 0]
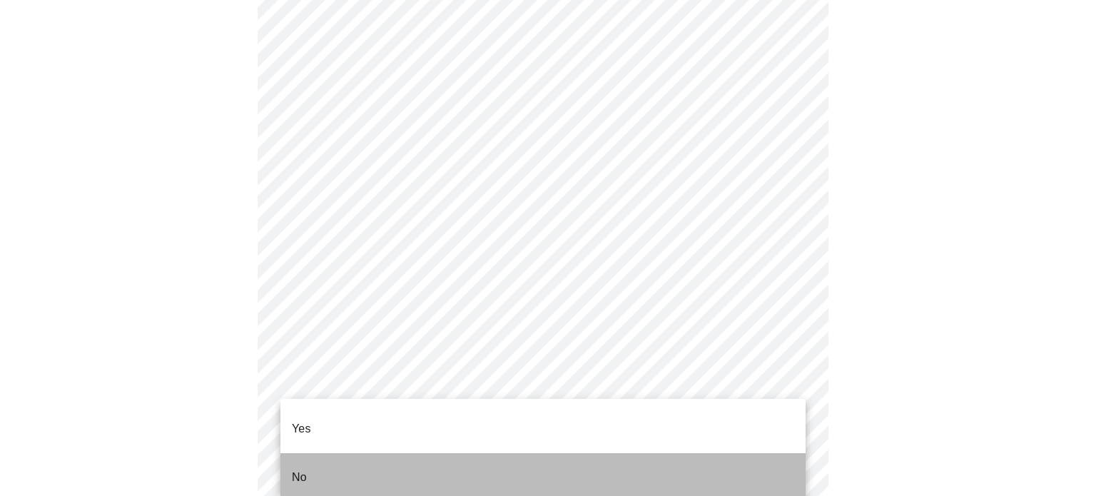
click at [705, 453] on li "No" at bounding box center [542, 477] width 525 height 49
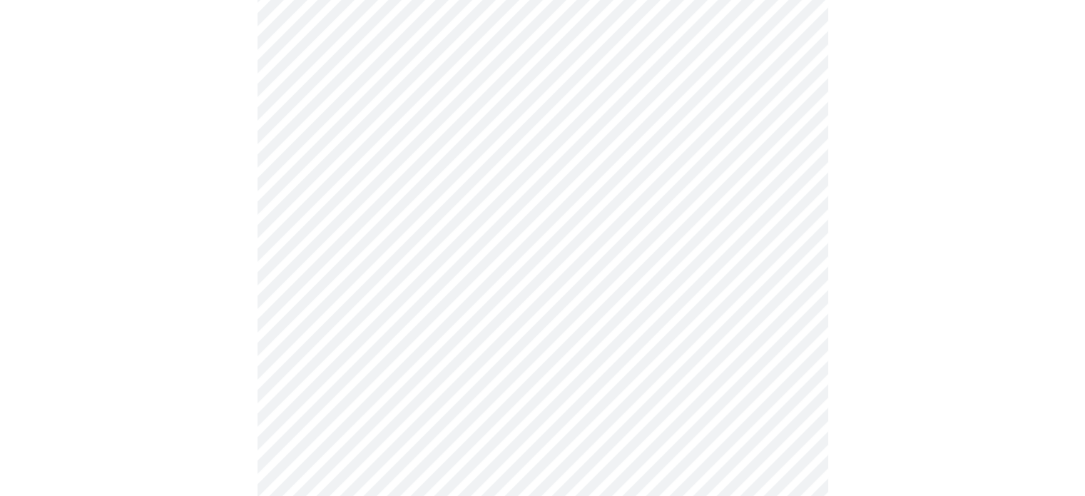
scroll to position [759, 0]
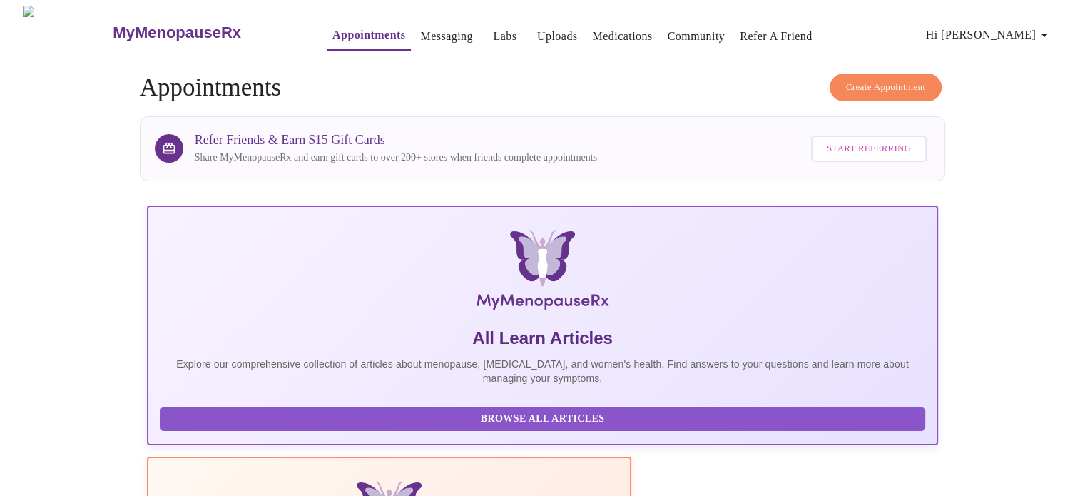
scroll to position [107, 0]
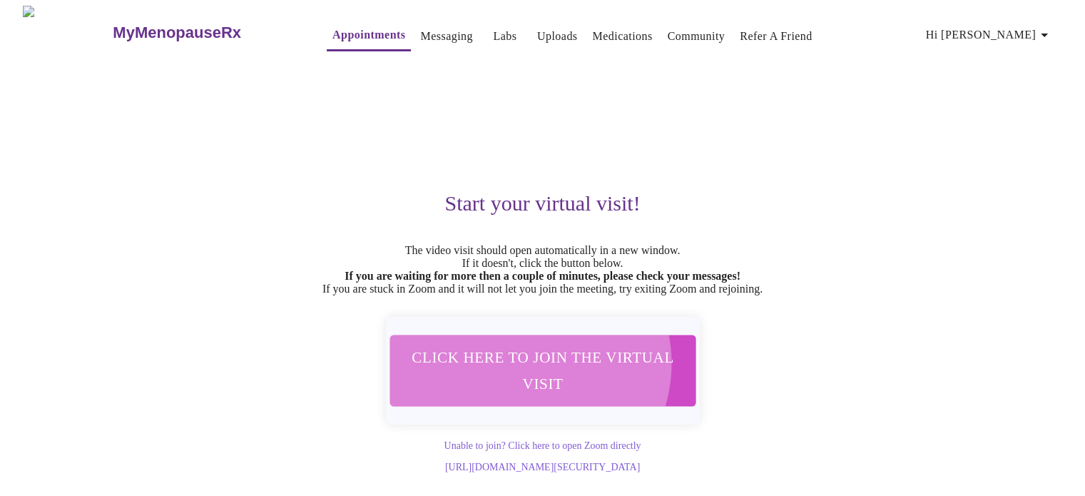
click at [525, 373] on span "Click here to join the virtual visit" at bounding box center [542, 370] width 269 height 53
